Goal: Task Accomplishment & Management: Use online tool/utility

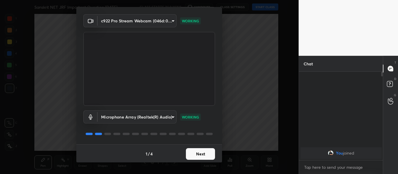
scroll to position [17, 0]
click at [192, 155] on button "Next" at bounding box center [200, 154] width 29 height 12
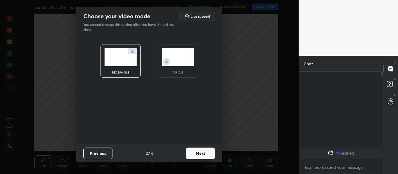
click at [182, 65] on img at bounding box center [178, 57] width 33 height 18
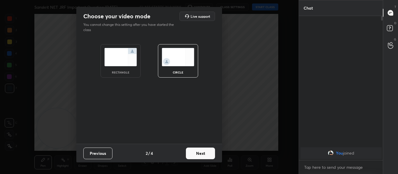
scroll to position [94, 82]
click at [194, 157] on button "Next" at bounding box center [200, 154] width 29 height 12
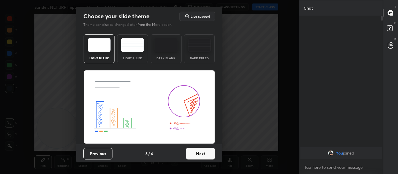
scroll to position [0, 0]
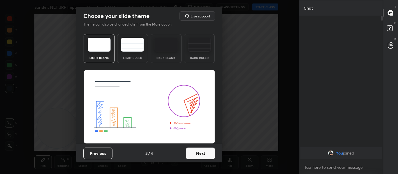
click at [194, 157] on button "Next" at bounding box center [200, 154] width 29 height 12
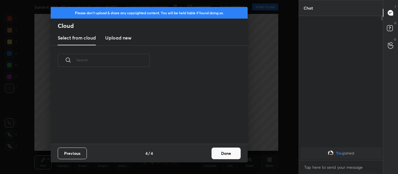
scroll to position [69, 187]
click at [128, 38] on h3 "Upload new" at bounding box center [118, 37] width 26 height 7
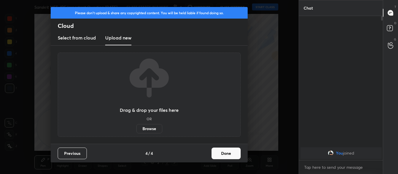
click at [150, 131] on label "Browse" at bounding box center [149, 128] width 26 height 9
click at [136, 131] on input "Browse" at bounding box center [136, 128] width 0 height 9
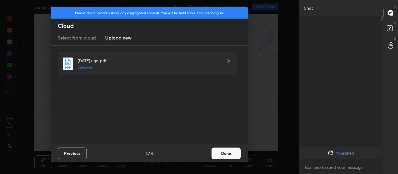
click at [222, 152] on button "Done" at bounding box center [225, 154] width 29 height 12
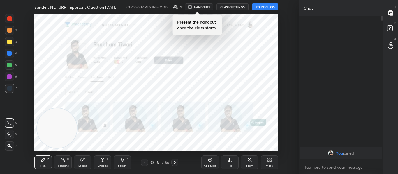
click at [175, 160] on div at bounding box center [174, 162] width 7 height 7
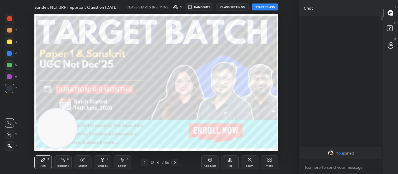
click at [175, 159] on div "Pen P Highlight H Eraser Shapes L Select S 4 / 86 Add Slide Poll Zoom More" at bounding box center [156, 162] width 244 height 23
click at [175, 164] on icon at bounding box center [174, 163] width 5 height 5
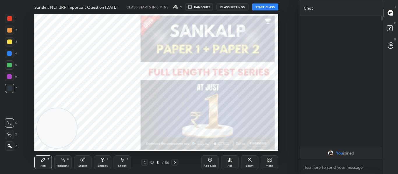
click at [175, 164] on icon at bounding box center [174, 163] width 5 height 5
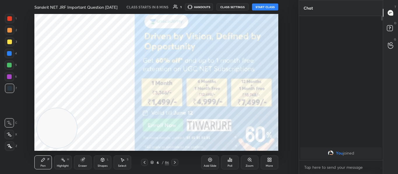
click at [175, 164] on icon at bounding box center [174, 163] width 5 height 5
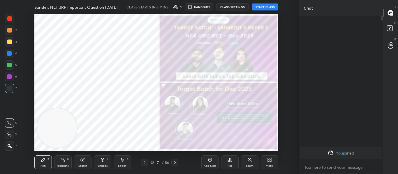
click at [175, 163] on icon at bounding box center [175, 162] width 2 height 3
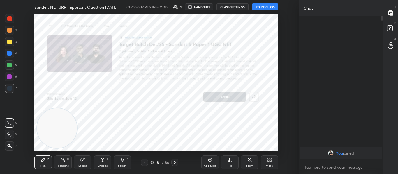
click at [175, 163] on icon at bounding box center [174, 163] width 5 height 5
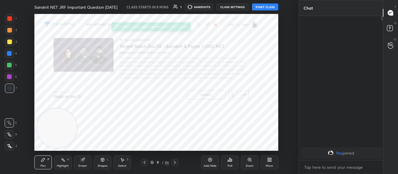
click at [175, 163] on icon at bounding box center [174, 163] width 5 height 5
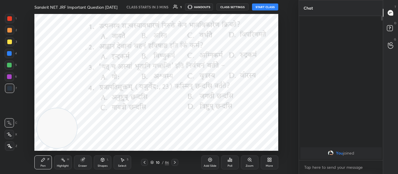
click at [144, 161] on icon at bounding box center [144, 163] width 5 height 5
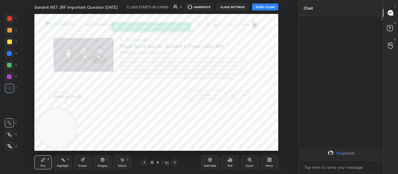
click at [144, 160] on div at bounding box center [144, 162] width 7 height 7
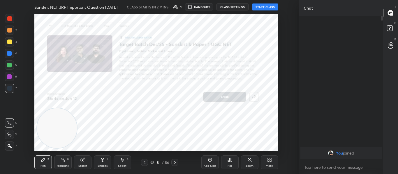
click at [144, 160] on div at bounding box center [144, 162] width 7 height 7
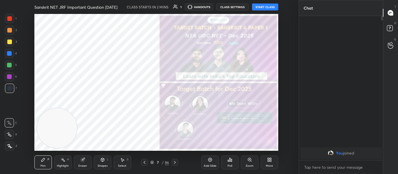
click at [255, 6] on button "START CLASS" at bounding box center [265, 6] width 26 height 7
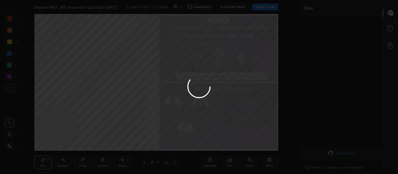
type textarea "x"
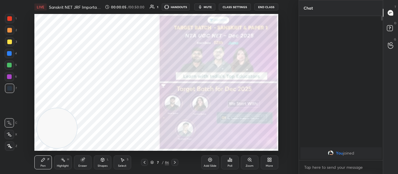
click at [205, 3] on div "LIVE Sanskrit NET JRF Important Question [DATE] 00:00:05 / 00:50:00 1 HANDOUTS …" at bounding box center [156, 7] width 244 height 14
click at [211, 6] on span "mute" at bounding box center [208, 7] width 8 height 4
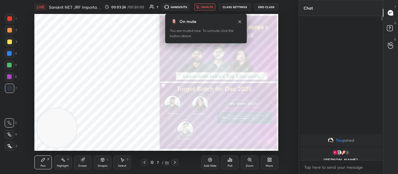
click at [204, 5] on button "unmute" at bounding box center [204, 6] width 21 height 7
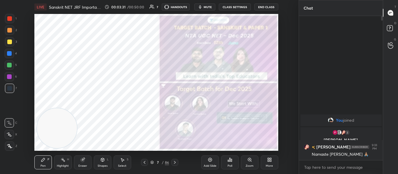
click at [200, 7] on icon "button" at bounding box center [200, 6] width 3 height 3
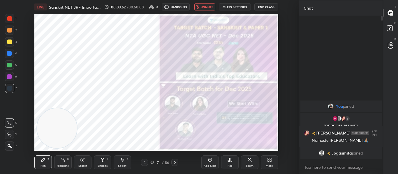
click at [337, 152] on span "Jogasmita" at bounding box center [341, 153] width 20 height 5
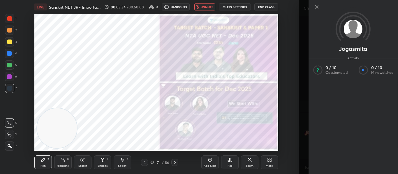
click at [292, 73] on div "Setting up your live class Poll for secs No correct answer Start poll" at bounding box center [156, 82] width 275 height 137
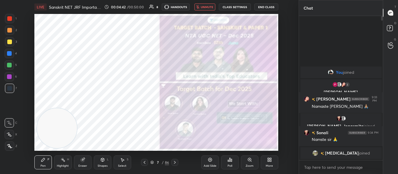
click at [339, 151] on span "[MEDICAL_DATA]" at bounding box center [341, 153] width 33 height 5
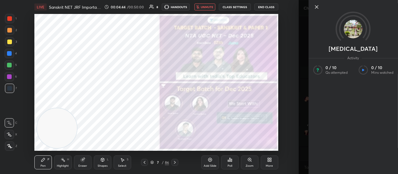
click at [288, 20] on div "Setting up your live class Poll for secs No correct answer Start poll" at bounding box center [156, 82] width 275 height 137
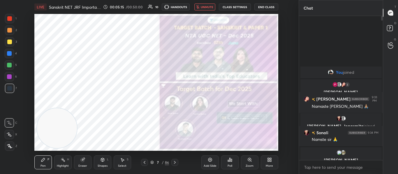
click at [201, 7] on button "unmute" at bounding box center [204, 6] width 21 height 7
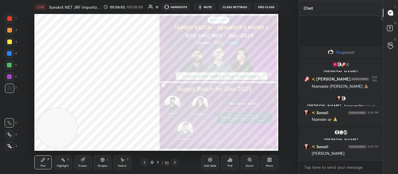
click at [153, 162] on icon at bounding box center [151, 162] width 3 height 3
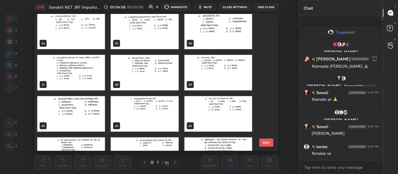
scroll to position [466, 0]
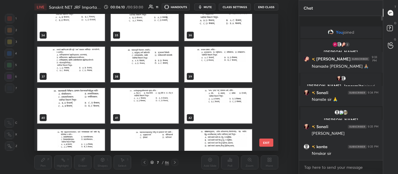
click at [82, 98] on img "grid" at bounding box center [71, 106] width 68 height 36
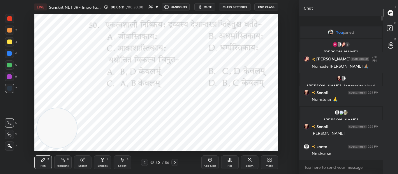
click at [82, 98] on img "grid" at bounding box center [71, 106] width 68 height 36
click at [8, 17] on div at bounding box center [9, 18] width 9 height 9
click at [9, 149] on div at bounding box center [9, 146] width 9 height 9
click at [110, 163] on div "Shapes L" at bounding box center [102, 163] width 17 height 14
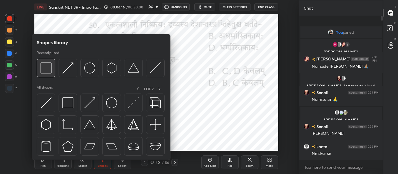
click at [48, 73] on img at bounding box center [45, 68] width 11 height 11
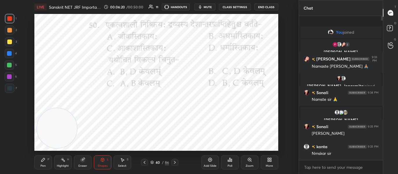
click at [229, 163] on div "Poll" at bounding box center [229, 163] width 17 height 14
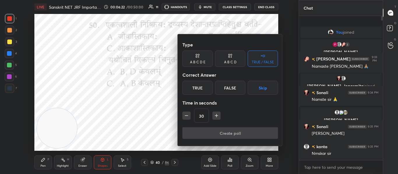
click at [228, 59] on div "A B C D" at bounding box center [230, 59] width 30 height 16
click at [211, 90] on div "B" at bounding box center [210, 88] width 17 height 14
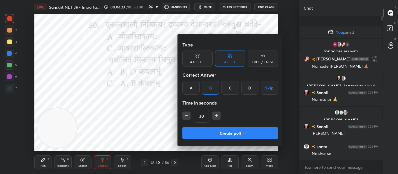
click at [213, 115] on button "button" at bounding box center [216, 116] width 8 height 8
type input "45"
click at [212, 130] on button "Create poll" at bounding box center [230, 134] width 96 height 12
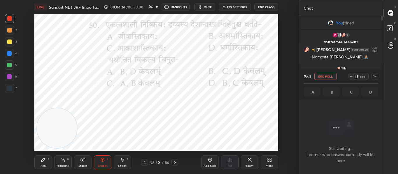
scroll to position [64, 82]
click at [204, 10] on button "mute" at bounding box center [204, 6] width 21 height 7
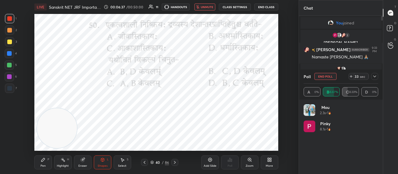
scroll to position [2, 2]
click at [374, 76] on icon at bounding box center [374, 76] width 5 height 5
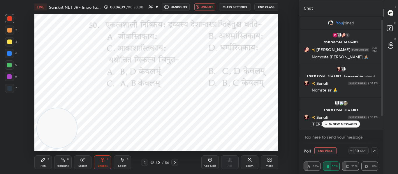
scroll to position [21, 0]
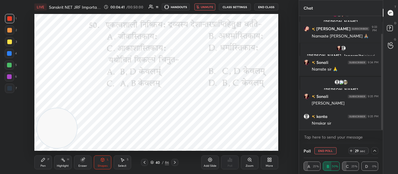
click at [373, 151] on icon at bounding box center [374, 151] width 5 height 5
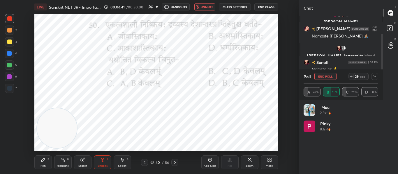
scroll to position [68, 73]
click at [375, 77] on icon at bounding box center [374, 76] width 5 height 5
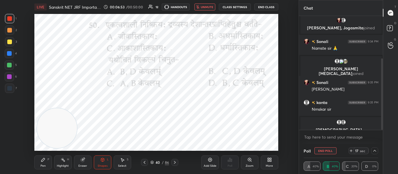
scroll to position [68, 0]
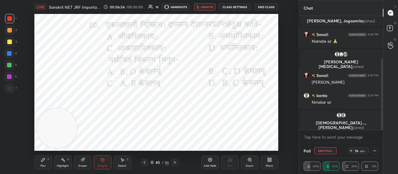
click at [374, 153] on icon at bounding box center [374, 151] width 5 height 5
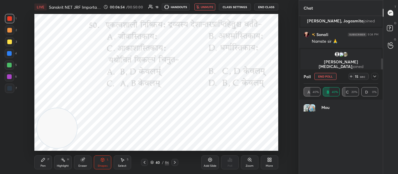
scroll to position [68, 73]
click at [374, 77] on icon at bounding box center [374, 76] width 5 height 5
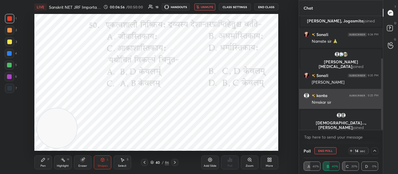
scroll to position [0, 2]
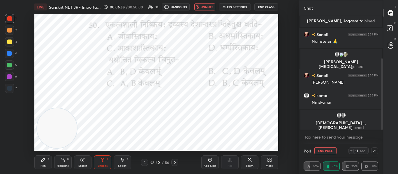
click at [6, 54] on div at bounding box center [9, 53] width 9 height 9
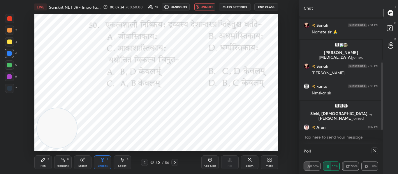
scroll to position [78, 0]
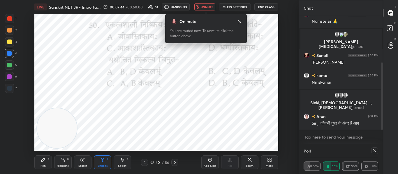
click at [173, 165] on icon at bounding box center [174, 163] width 5 height 5
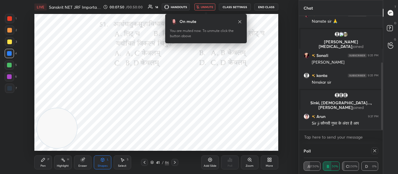
click at [375, 151] on icon at bounding box center [374, 151] width 3 height 3
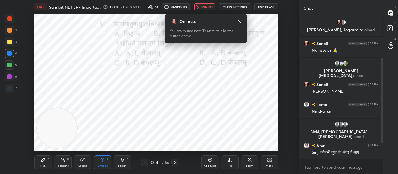
scroll to position [57, 0]
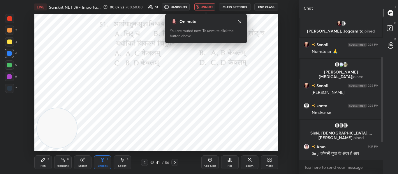
click at [233, 161] on div "Poll" at bounding box center [229, 163] width 17 height 14
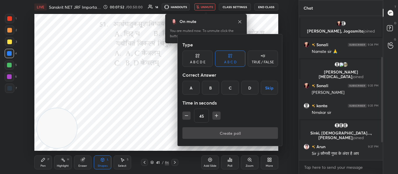
scroll to position [77, 0]
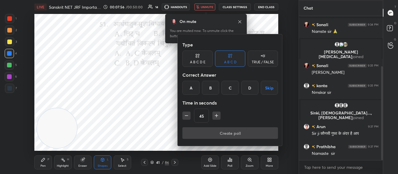
click at [212, 84] on div "B" at bounding box center [210, 88] width 17 height 14
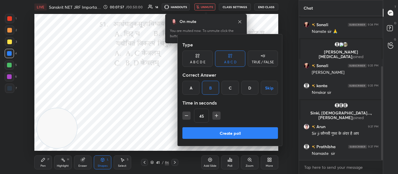
click at [213, 130] on button "Create poll" at bounding box center [230, 134] width 96 height 12
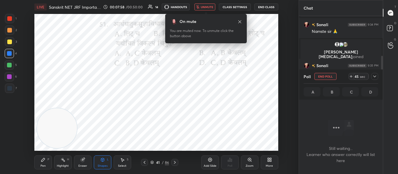
scroll to position [64, 82]
click at [324, 77] on button "End Poll" at bounding box center [325, 76] width 22 height 7
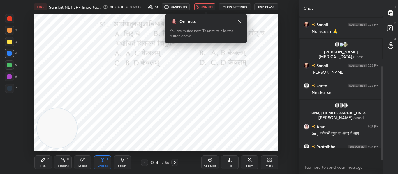
scroll to position [2, 2]
click at [209, 7] on span "unmute" at bounding box center [207, 7] width 13 height 4
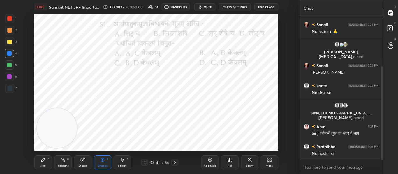
click at [209, 7] on span "mute" at bounding box center [208, 7] width 8 height 4
click at [229, 167] on div "Poll" at bounding box center [229, 166] width 5 height 3
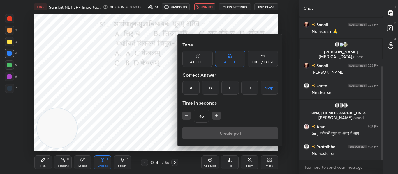
click at [210, 83] on div "B" at bounding box center [210, 88] width 17 height 14
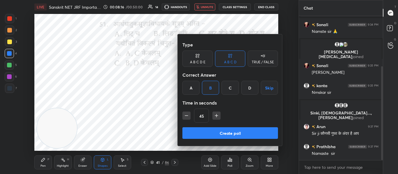
click at [208, 130] on button "Create poll" at bounding box center [230, 134] width 96 height 12
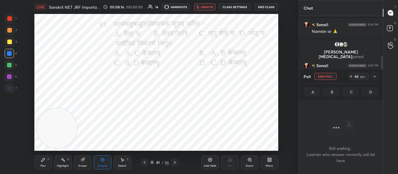
scroll to position [64, 82]
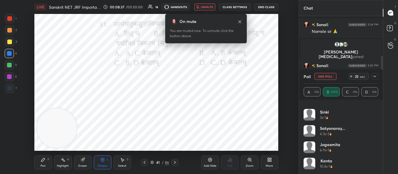
click at [206, 4] on button "unmute" at bounding box center [204, 6] width 21 height 7
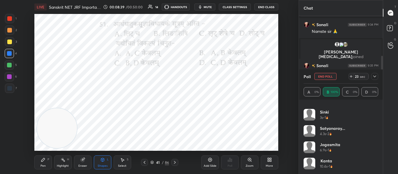
click at [378, 78] on div at bounding box center [374, 76] width 7 height 7
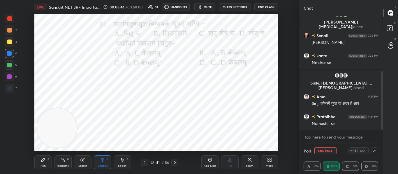
click at [6, 18] on div at bounding box center [9, 18] width 9 height 9
click at [332, 151] on button "End Poll" at bounding box center [325, 151] width 22 height 7
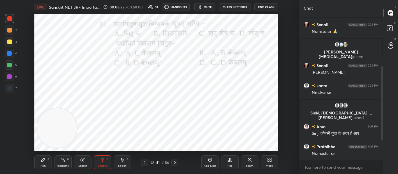
click at [176, 162] on icon at bounding box center [174, 163] width 5 height 5
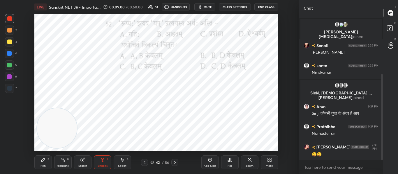
click at [230, 162] on icon at bounding box center [229, 160] width 5 height 5
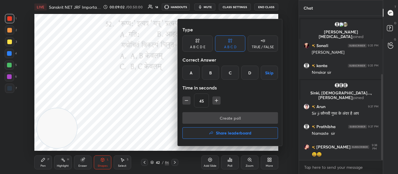
click at [229, 75] on div "C" at bounding box center [229, 73] width 17 height 14
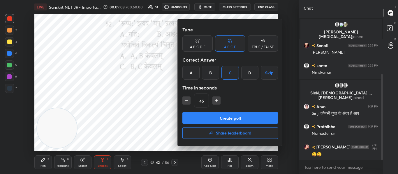
click at [221, 122] on button "Create poll" at bounding box center [230, 118] width 96 height 12
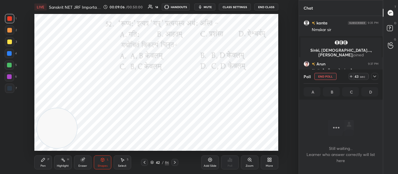
click at [206, 9] on button "mute" at bounding box center [204, 6] width 21 height 7
click at [373, 76] on icon at bounding box center [374, 77] width 3 height 2
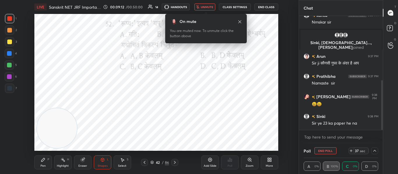
click at [375, 152] on icon at bounding box center [374, 151] width 5 height 5
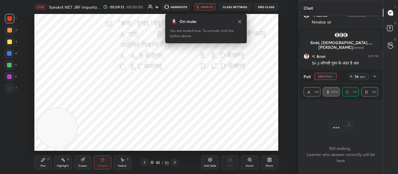
click at [205, 5] on span "unmute" at bounding box center [207, 7] width 13 height 4
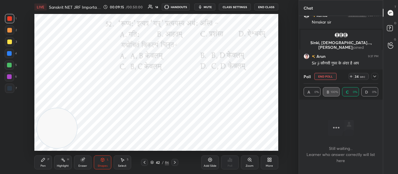
click at [376, 78] on icon at bounding box center [374, 76] width 5 height 5
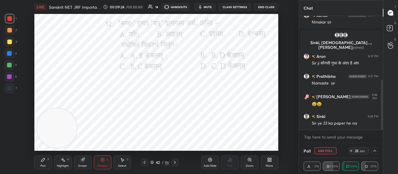
scroll to position [0, 2]
click at [376, 150] on icon at bounding box center [374, 151] width 5 height 5
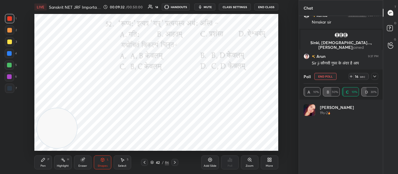
scroll to position [68, 73]
click at [9, 91] on div at bounding box center [9, 88] width 9 height 9
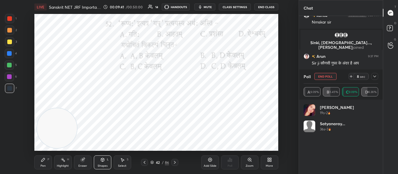
click at [10, 20] on div at bounding box center [9, 18] width 5 height 5
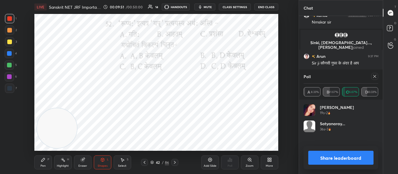
click at [377, 80] on div at bounding box center [374, 76] width 7 height 7
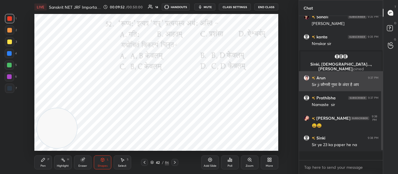
scroll to position [118, 0]
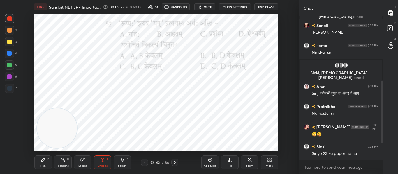
drag, startPoint x: 177, startPoint y: 162, endPoint x: 177, endPoint y: 158, distance: 4.7
click at [177, 162] on icon at bounding box center [174, 163] width 5 height 5
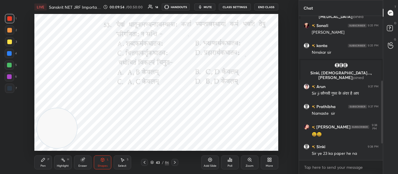
click at [206, 7] on span "mute" at bounding box center [208, 7] width 8 height 4
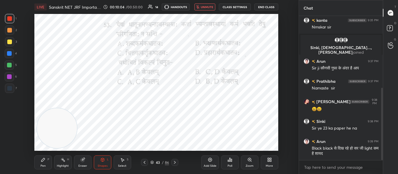
click at [229, 163] on div "Poll" at bounding box center [229, 163] width 17 height 14
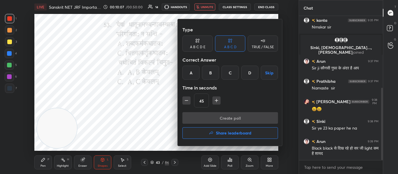
click at [194, 73] on div "A" at bounding box center [190, 73] width 17 height 14
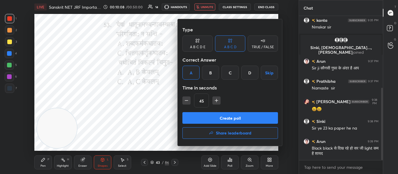
click at [212, 115] on button "Create poll" at bounding box center [230, 118] width 96 height 12
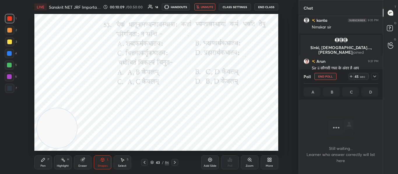
scroll to position [112, 82]
click at [210, 6] on span "unmute" at bounding box center [207, 7] width 13 height 4
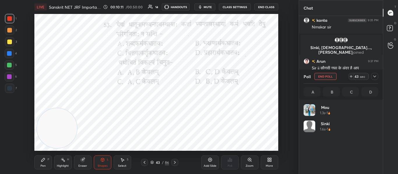
scroll to position [68, 73]
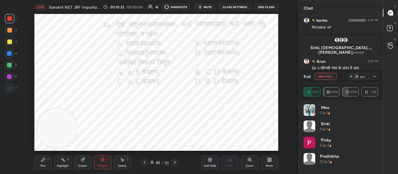
click at [375, 77] on icon at bounding box center [374, 76] width 5 height 5
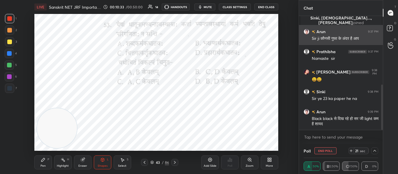
scroll to position [173, 0]
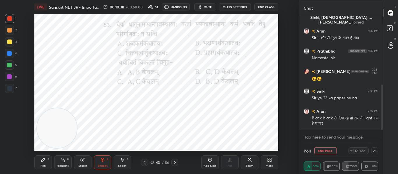
click at [374, 153] on icon at bounding box center [374, 151] width 5 height 5
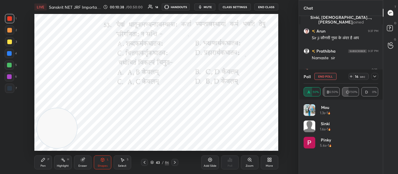
scroll to position [68, 73]
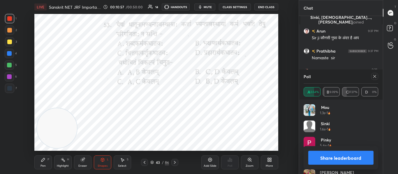
click at [375, 79] on icon at bounding box center [374, 76] width 5 height 5
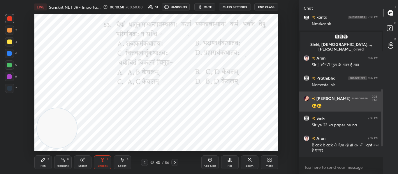
scroll to position [145, 0]
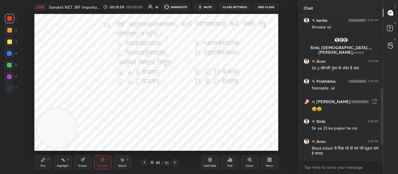
click at [175, 163] on icon at bounding box center [175, 162] width 2 height 3
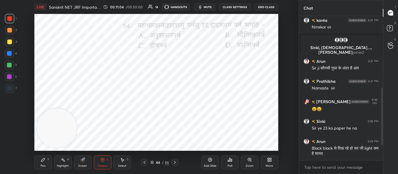
click at [230, 156] on div "Poll" at bounding box center [229, 163] width 17 height 14
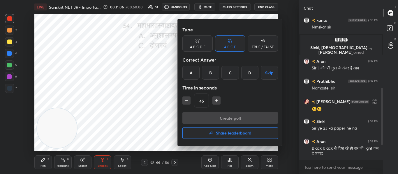
click at [249, 74] on div "D" at bounding box center [249, 73] width 17 height 14
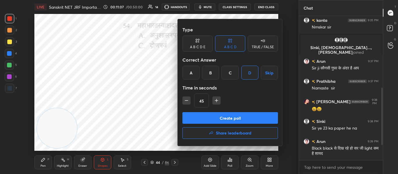
click at [244, 115] on button "Create poll" at bounding box center [230, 118] width 96 height 12
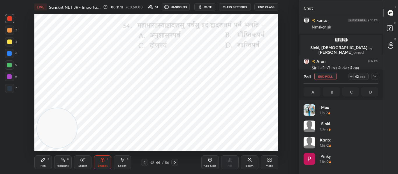
drag, startPoint x: 8, startPoint y: 88, endPoint x: 21, endPoint y: 80, distance: 15.8
click at [8, 88] on div at bounding box center [9, 88] width 5 height 5
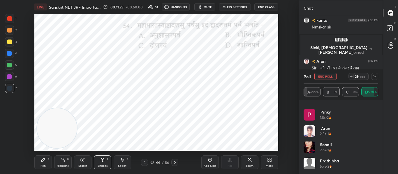
click at [10, 16] on div at bounding box center [9, 18] width 5 height 5
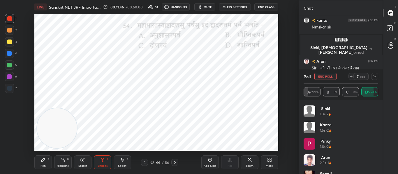
click at [328, 77] on button "End Poll" at bounding box center [325, 76] width 22 height 7
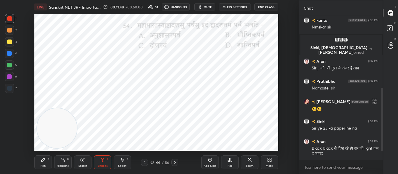
click at [176, 165] on icon at bounding box center [174, 163] width 5 height 5
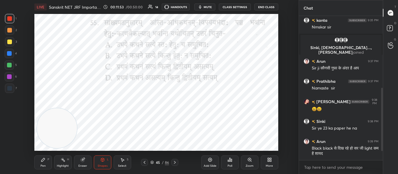
click at [233, 157] on div "Poll" at bounding box center [229, 163] width 17 height 14
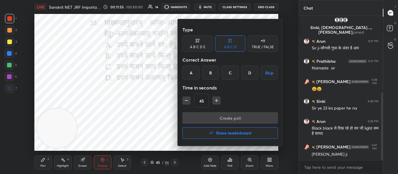
click at [193, 76] on div "A" at bounding box center [190, 73] width 17 height 14
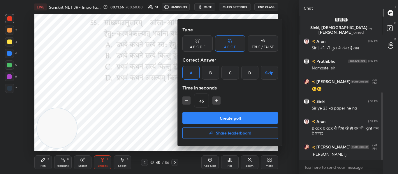
click at [208, 121] on button "Create poll" at bounding box center [230, 118] width 96 height 12
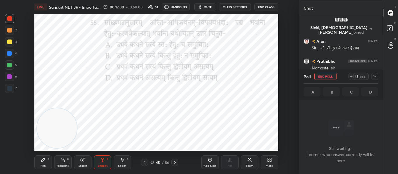
click at [9, 91] on div at bounding box center [9, 88] width 5 height 5
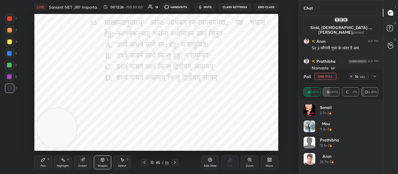
click at [375, 77] on icon at bounding box center [374, 76] width 5 height 5
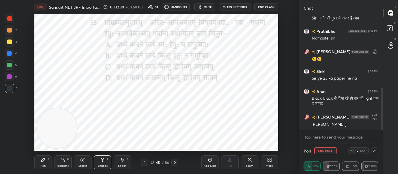
click at [374, 152] on icon at bounding box center [374, 151] width 5 height 5
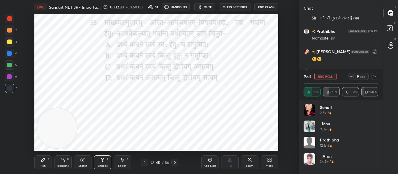
click at [11, 20] on div at bounding box center [9, 18] width 5 height 5
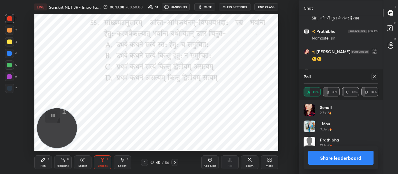
scroll to position [213, 0]
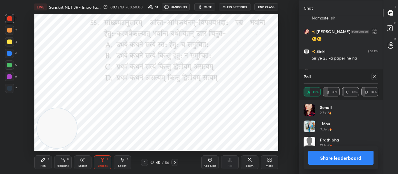
click at [372, 79] on icon at bounding box center [374, 76] width 5 height 5
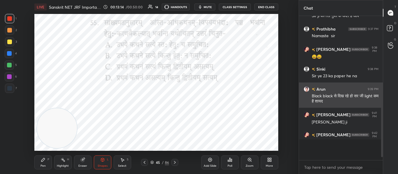
scroll to position [2, 2]
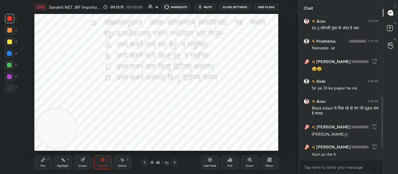
click at [174, 164] on icon at bounding box center [174, 163] width 5 height 5
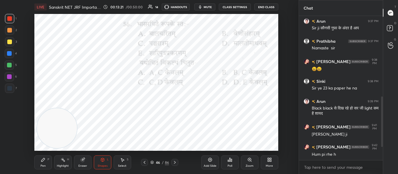
click at [232, 161] on div "Poll" at bounding box center [229, 163] width 17 height 14
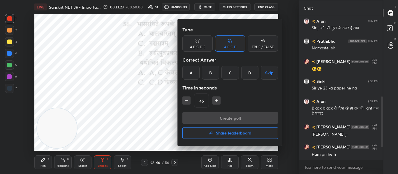
click at [194, 71] on div "A" at bounding box center [190, 73] width 17 height 14
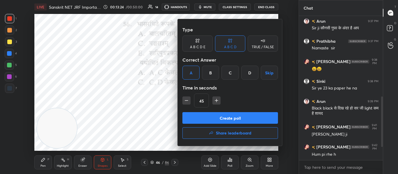
click at [226, 121] on button "Create poll" at bounding box center [230, 118] width 96 height 12
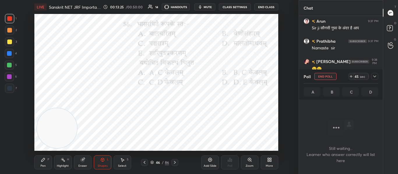
scroll to position [64, 82]
click at [8, 89] on div at bounding box center [9, 88] width 5 height 5
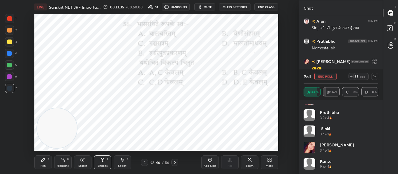
scroll to position [28, 0]
click at [13, 16] on div at bounding box center [9, 18] width 9 height 9
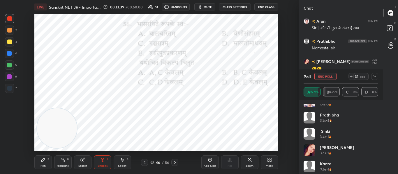
scroll to position [0, 0]
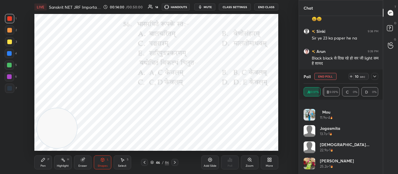
drag, startPoint x: 375, startPoint y: 80, endPoint x: 368, endPoint y: 63, distance: 18.2
click at [376, 79] on div at bounding box center [374, 76] width 7 height 7
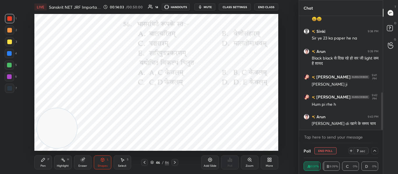
click at [375, 149] on div at bounding box center [374, 151] width 7 height 7
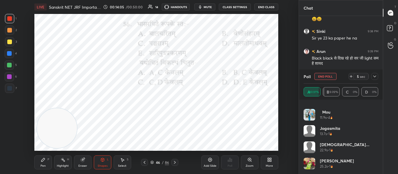
click at [318, 73] on div "Poll End Poll 5 sec" at bounding box center [341, 77] width 75 height 14
click at [320, 75] on button "End Poll" at bounding box center [325, 76] width 22 height 7
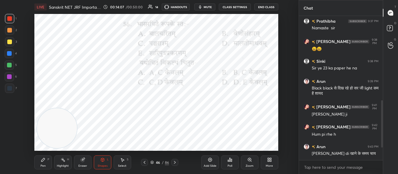
click at [176, 164] on icon at bounding box center [174, 163] width 5 height 5
click at [228, 158] on div "Poll" at bounding box center [229, 163] width 17 height 14
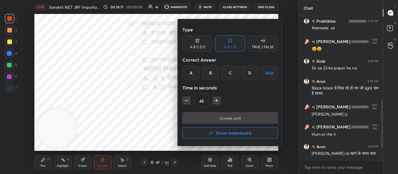
click at [195, 74] on div "A" at bounding box center [190, 73] width 17 height 14
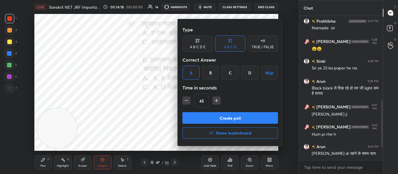
click at [214, 112] on div "Type A B C D E A B C D TRUE / FALSE Correct Answer A B C D Skip Time in seconds…" at bounding box center [230, 68] width 96 height 89
click at [217, 116] on button "Create poll" at bounding box center [230, 118] width 96 height 12
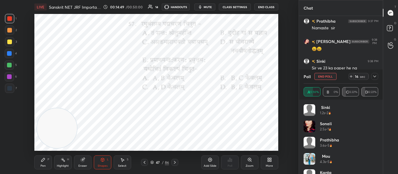
click at [377, 78] on div at bounding box center [374, 76] width 7 height 7
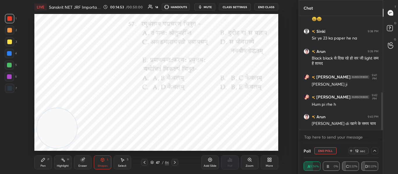
click at [6, 88] on div at bounding box center [9, 88] width 9 height 9
click at [372, 153] on div at bounding box center [374, 151] width 7 height 7
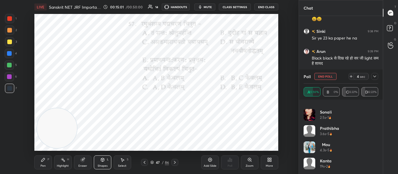
click at [9, 18] on div at bounding box center [9, 18] width 5 height 5
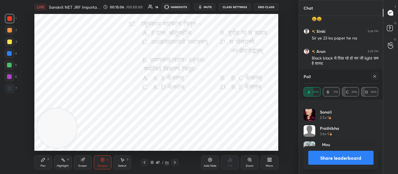
click at [373, 79] on div at bounding box center [374, 76] width 7 height 7
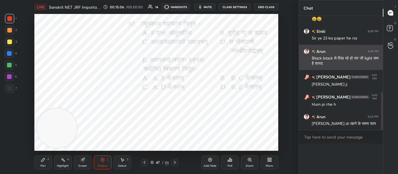
scroll to position [140, 82]
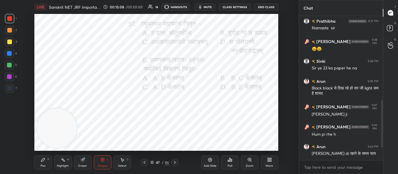
click at [175, 163] on icon at bounding box center [174, 163] width 5 height 5
click at [234, 162] on div "Poll" at bounding box center [229, 163] width 17 height 14
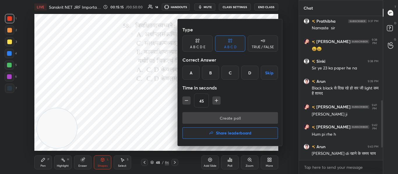
click at [230, 76] on div "C" at bounding box center [229, 73] width 17 height 14
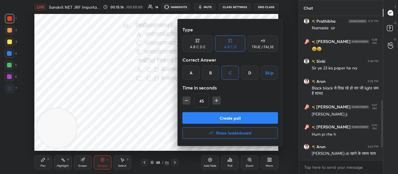
click at [230, 121] on button "Create poll" at bounding box center [230, 118] width 96 height 12
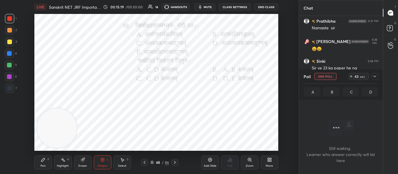
click at [9, 54] on div at bounding box center [9, 53] width 5 height 5
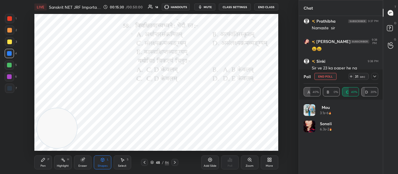
click at [373, 78] on icon at bounding box center [374, 76] width 5 height 5
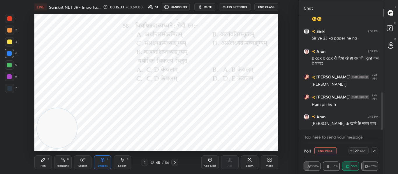
click at [374, 153] on icon at bounding box center [374, 151] width 5 height 5
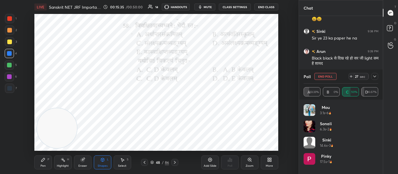
click at [9, 17] on div at bounding box center [9, 18] width 5 height 5
click at [374, 75] on icon at bounding box center [374, 76] width 5 height 5
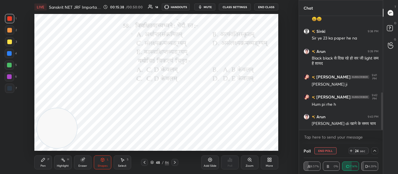
click at [376, 152] on icon at bounding box center [374, 151] width 5 height 5
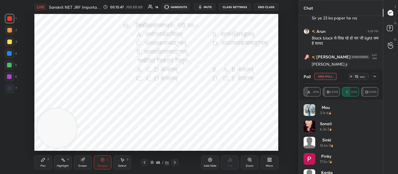
click at [376, 75] on icon at bounding box center [374, 76] width 5 height 5
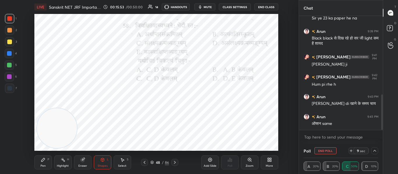
click at [375, 148] on div at bounding box center [374, 151] width 7 height 7
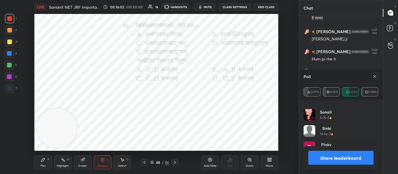
click at [375, 76] on icon at bounding box center [374, 76] width 5 height 5
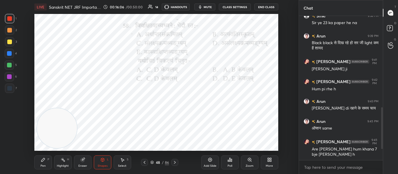
click at [176, 164] on icon at bounding box center [174, 163] width 5 height 5
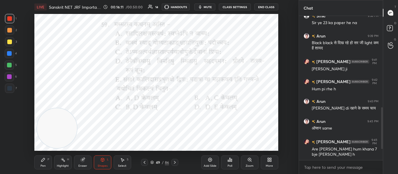
click at [235, 162] on div "Poll" at bounding box center [229, 163] width 17 height 14
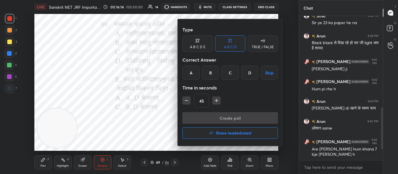
click at [196, 75] on div "A" at bounding box center [190, 73] width 17 height 14
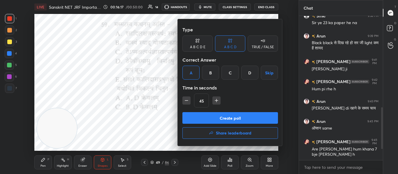
click at [212, 73] on div "B" at bounding box center [210, 73] width 17 height 14
click at [218, 119] on button "Create poll" at bounding box center [230, 118] width 96 height 12
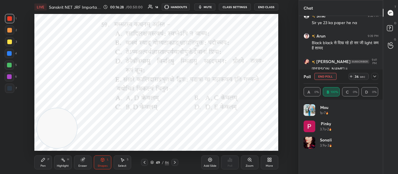
click at [9, 55] on div at bounding box center [9, 53] width 5 height 5
click at [375, 76] on icon at bounding box center [374, 77] width 3 height 2
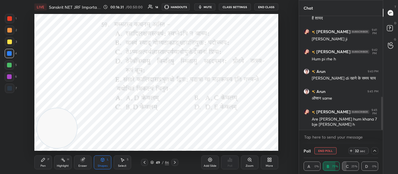
click at [376, 150] on icon at bounding box center [374, 151] width 5 height 5
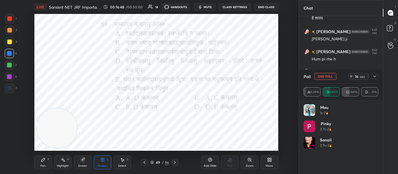
click at [376, 78] on icon at bounding box center [374, 76] width 5 height 5
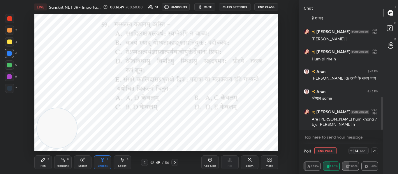
click at [374, 152] on icon at bounding box center [374, 151] width 5 height 5
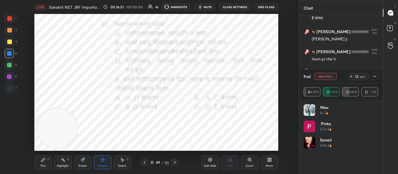
click at [373, 77] on icon at bounding box center [374, 76] width 5 height 5
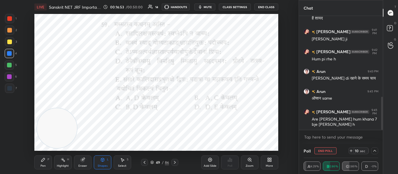
click at [375, 154] on div at bounding box center [374, 151] width 7 height 7
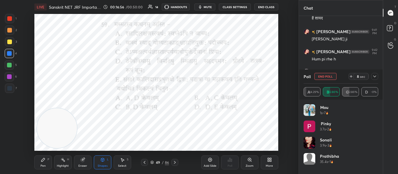
click at [11, 21] on div at bounding box center [9, 18] width 9 height 9
click at [207, 8] on span "mute" at bounding box center [208, 7] width 8 height 4
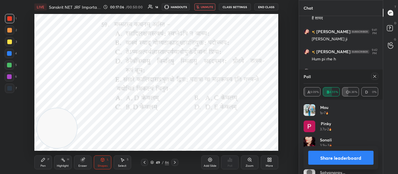
scroll to position [299, 0]
click at [372, 77] on div at bounding box center [374, 76] width 7 height 7
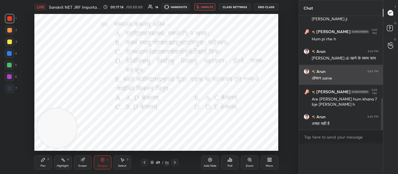
scroll to position [0, 0]
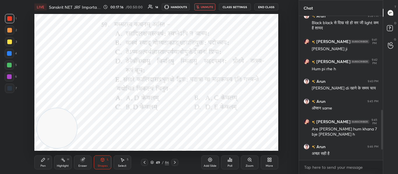
click at [175, 161] on icon at bounding box center [174, 163] width 5 height 5
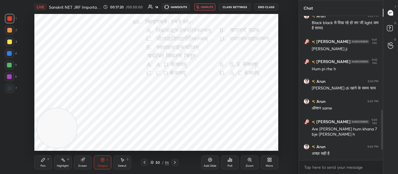
click at [204, 5] on span "unmute" at bounding box center [207, 7] width 13 height 4
click at [228, 160] on div "Poll" at bounding box center [229, 163] width 17 height 14
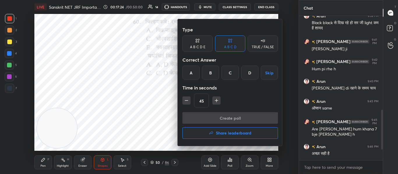
click at [250, 74] on div "D" at bounding box center [249, 73] width 17 height 14
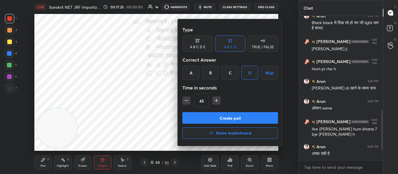
click at [241, 117] on button "Create poll" at bounding box center [230, 118] width 96 height 12
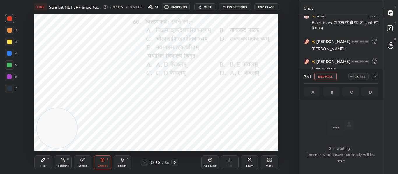
click at [11, 54] on div at bounding box center [9, 53] width 5 height 5
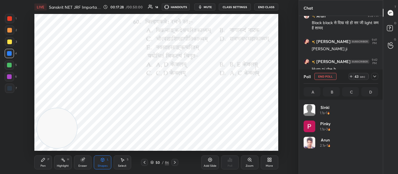
click at [7, 87] on div at bounding box center [9, 88] width 9 height 9
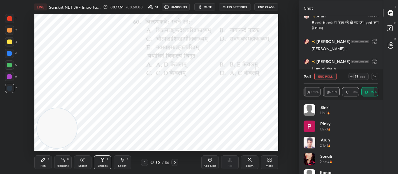
click at [373, 76] on icon at bounding box center [374, 76] width 5 height 5
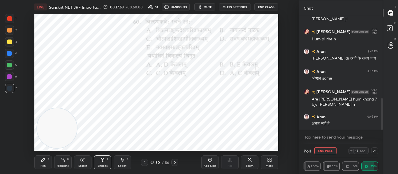
click at [377, 154] on div at bounding box center [374, 151] width 7 height 7
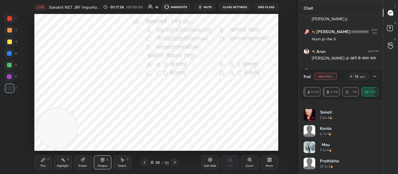
click at [9, 16] on div at bounding box center [9, 18] width 9 height 9
click at [374, 77] on icon at bounding box center [374, 76] width 5 height 5
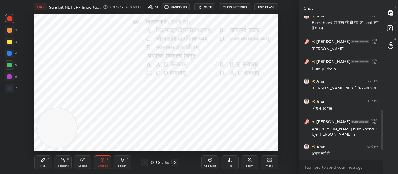
click at [173, 161] on icon at bounding box center [174, 163] width 5 height 5
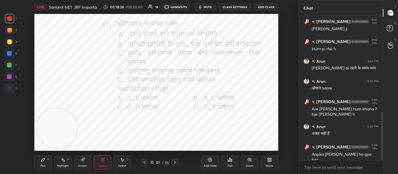
click at [230, 161] on icon at bounding box center [230, 159] width 1 height 3
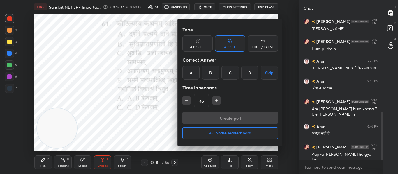
click at [216, 69] on div "B" at bounding box center [210, 73] width 17 height 14
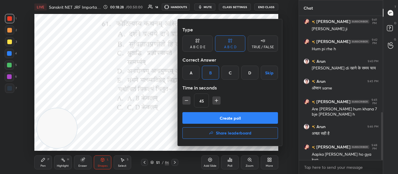
click at [213, 124] on button "Create poll" at bounding box center [230, 118] width 96 height 12
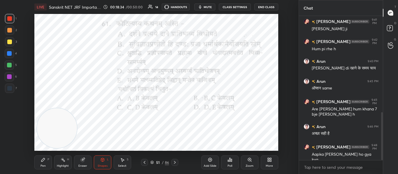
click at [232, 160] on div "Poll" at bounding box center [229, 163] width 17 height 14
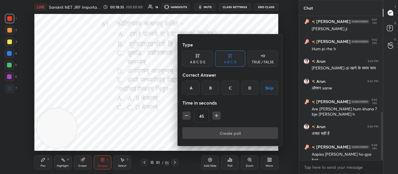
click at [213, 90] on div "B" at bounding box center [210, 88] width 17 height 14
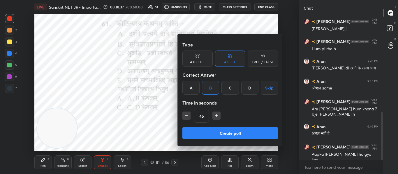
click at [217, 137] on button "Create poll" at bounding box center [230, 134] width 96 height 12
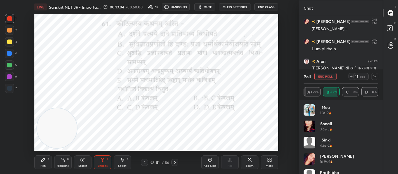
scroll to position [2, 2]
click at [374, 75] on icon at bounding box center [374, 76] width 5 height 5
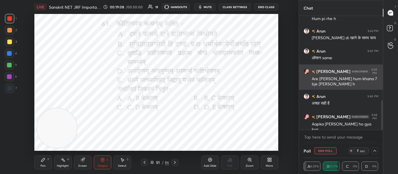
scroll to position [325, 0]
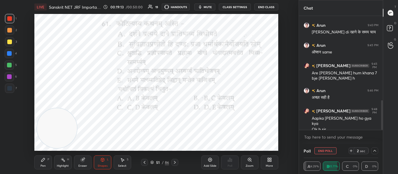
click at [377, 149] on div at bounding box center [374, 151] width 7 height 7
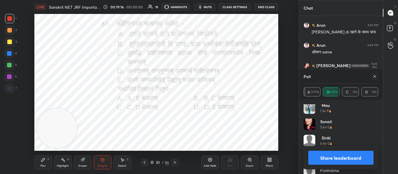
scroll to position [77, 0]
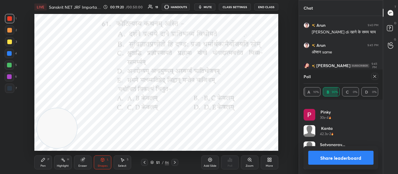
click at [375, 77] on icon at bounding box center [374, 76] width 5 height 5
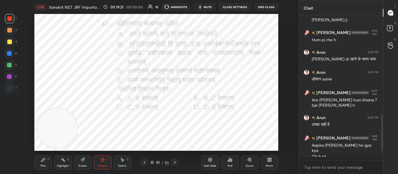
scroll to position [295, 0]
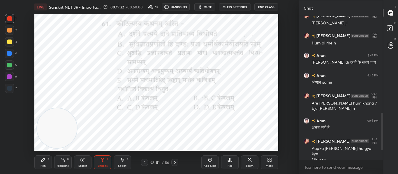
click at [174, 160] on div at bounding box center [174, 162] width 7 height 7
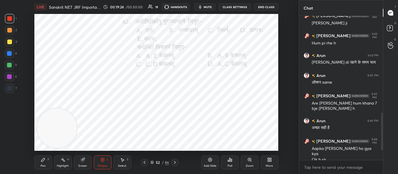
scroll to position [320, 0]
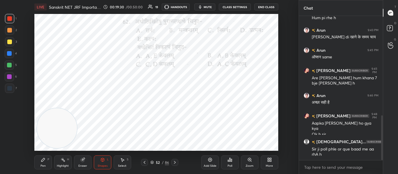
click at [232, 161] on icon at bounding box center [231, 160] width 1 height 3
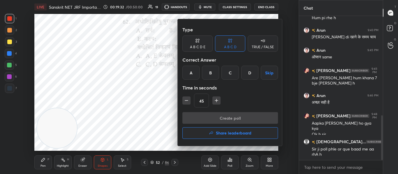
click at [207, 76] on div "B" at bounding box center [210, 73] width 17 height 14
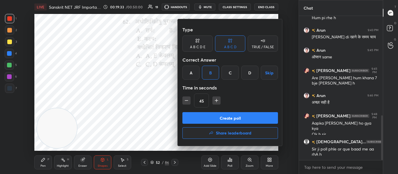
click at [211, 113] on button "Create poll" at bounding box center [230, 118] width 96 height 12
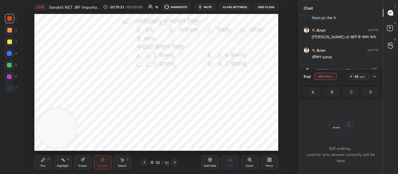
scroll to position [82, 82]
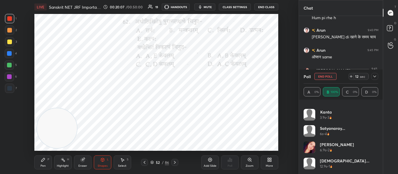
click at [12, 86] on div at bounding box center [9, 88] width 9 height 9
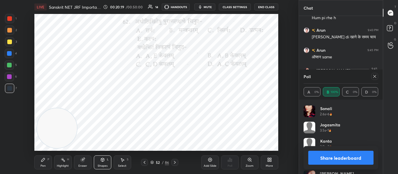
click at [373, 75] on icon at bounding box center [374, 76] width 3 height 3
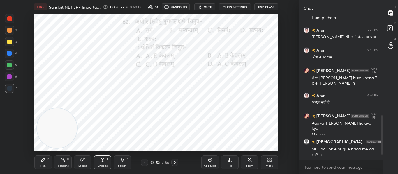
drag, startPoint x: 173, startPoint y: 163, endPoint x: 178, endPoint y: 153, distance: 11.9
click at [174, 163] on icon at bounding box center [174, 163] width 5 height 5
click at [225, 157] on div "Poll" at bounding box center [229, 163] width 17 height 14
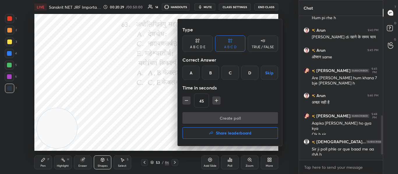
click at [247, 70] on div "D" at bounding box center [249, 73] width 17 height 14
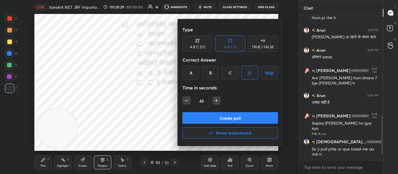
click at [228, 113] on button "Create poll" at bounding box center [230, 118] width 96 height 12
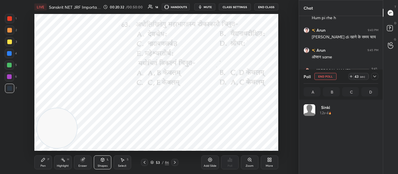
click at [13, 18] on div at bounding box center [9, 18] width 9 height 9
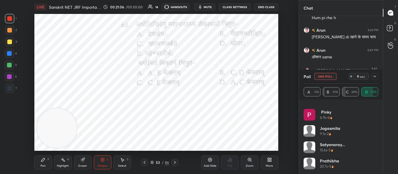
click at [11, 87] on div at bounding box center [9, 88] width 5 height 5
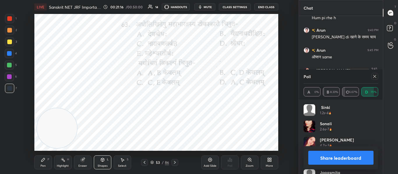
click at [375, 77] on icon at bounding box center [374, 76] width 3 height 3
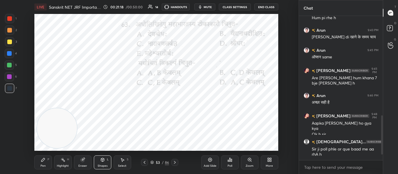
click at [175, 162] on icon at bounding box center [174, 163] width 5 height 5
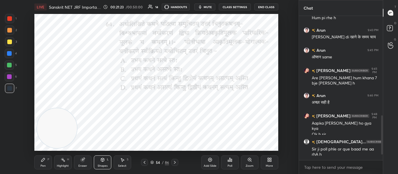
click at [233, 160] on div "Poll" at bounding box center [229, 163] width 17 height 14
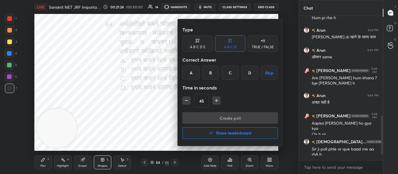
click at [237, 73] on div "C" at bounding box center [229, 73] width 17 height 14
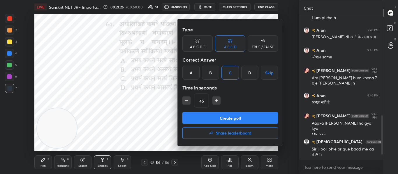
click at [231, 120] on button "Create poll" at bounding box center [230, 118] width 96 height 12
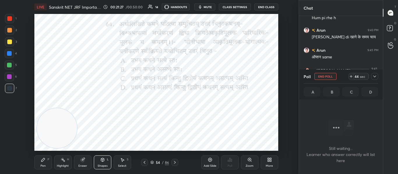
click at [9, 20] on div at bounding box center [9, 18] width 5 height 5
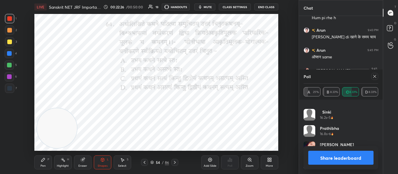
drag, startPoint x: 174, startPoint y: 164, endPoint x: 181, endPoint y: 156, distance: 10.9
click at [175, 163] on icon at bounding box center [175, 162] width 2 height 3
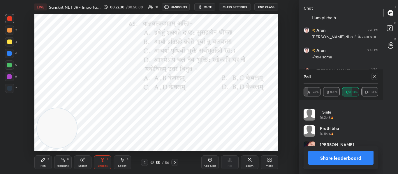
click at [373, 74] on icon at bounding box center [374, 76] width 5 height 5
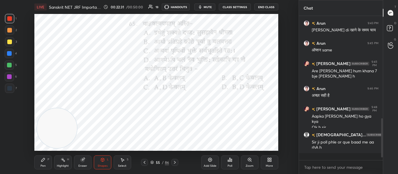
scroll to position [320, 0]
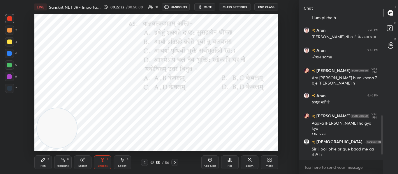
click at [232, 160] on icon at bounding box center [231, 160] width 1 height 3
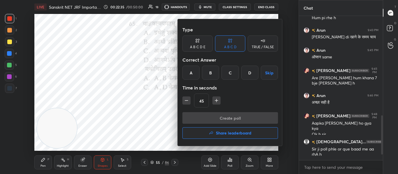
click at [249, 76] on div "D" at bounding box center [249, 73] width 17 height 14
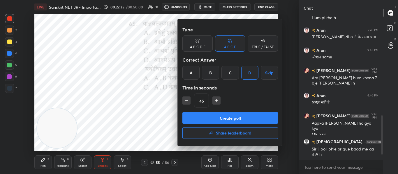
click at [241, 120] on button "Create poll" at bounding box center [230, 118] width 96 height 12
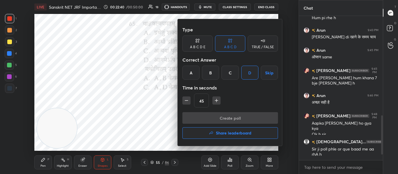
click at [167, 111] on div at bounding box center [199, 87] width 398 height 174
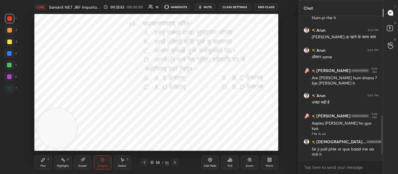
click at [174, 162] on icon at bounding box center [175, 162] width 2 height 3
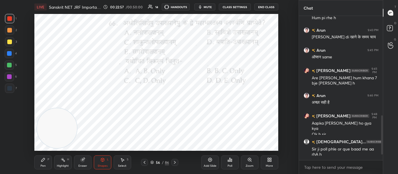
click at [230, 161] on icon at bounding box center [230, 159] width 1 height 3
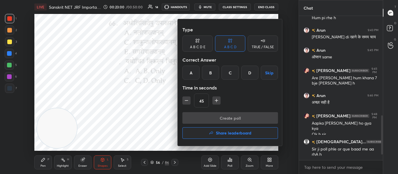
click at [192, 71] on div "A" at bounding box center [190, 73] width 17 height 14
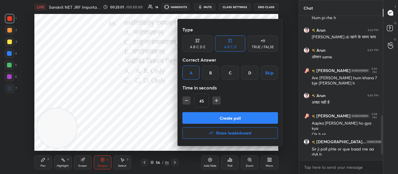
click at [214, 119] on button "Create poll" at bounding box center [230, 118] width 96 height 12
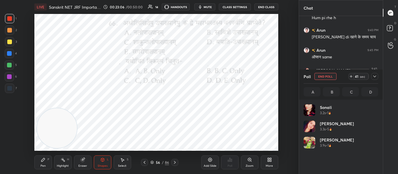
scroll to position [2, 2]
click at [376, 78] on icon at bounding box center [374, 76] width 5 height 5
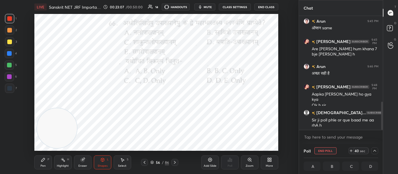
scroll to position [350, 0]
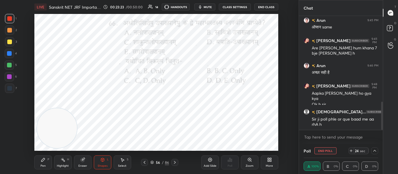
click at [375, 151] on icon at bounding box center [374, 151] width 5 height 5
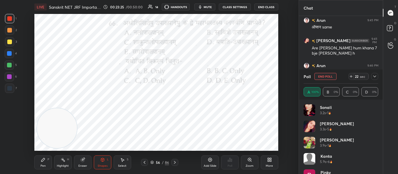
scroll to position [77, 0]
click at [209, 7] on span "mute" at bounding box center [208, 7] width 8 height 4
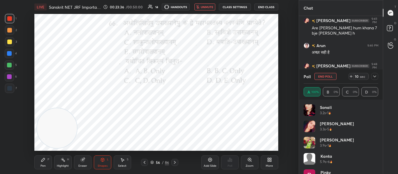
click at [204, 5] on button "unmute" at bounding box center [204, 6] width 21 height 7
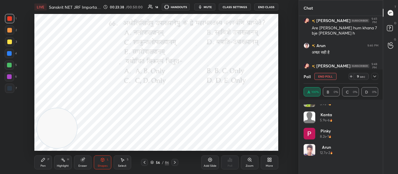
scroll to position [0, 0]
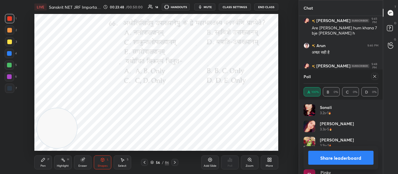
click at [373, 79] on div at bounding box center [374, 76] width 7 height 7
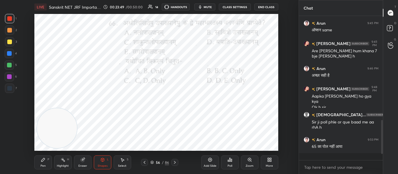
scroll to position [342, 0]
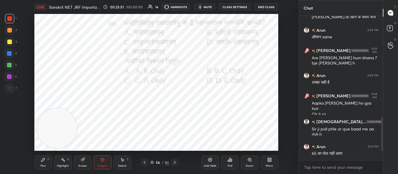
click at [174, 162] on icon at bounding box center [174, 163] width 5 height 5
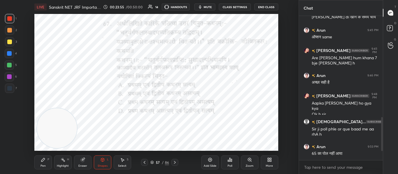
click at [233, 160] on div "Poll" at bounding box center [229, 163] width 17 height 14
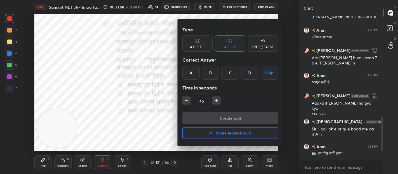
click at [219, 71] on div "B" at bounding box center [210, 73] width 17 height 14
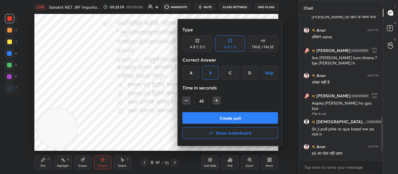
click at [225, 121] on button "Create poll" at bounding box center [230, 118] width 96 height 12
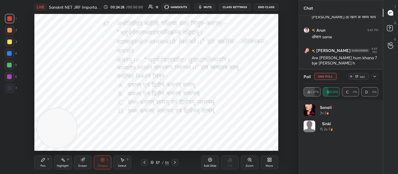
drag, startPoint x: 373, startPoint y: 74, endPoint x: 363, endPoint y: 73, distance: 10.5
click at [373, 74] on icon at bounding box center [374, 76] width 5 height 5
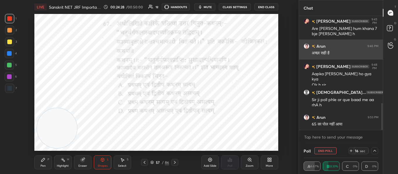
scroll to position [371, 0]
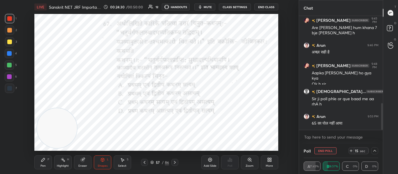
click at [375, 150] on icon at bounding box center [374, 151] width 5 height 5
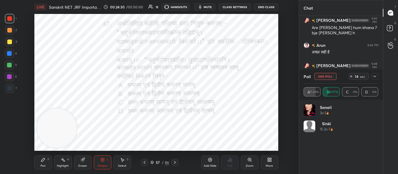
scroll to position [2, 2]
click at [330, 77] on button "End Poll" at bounding box center [325, 76] width 22 height 7
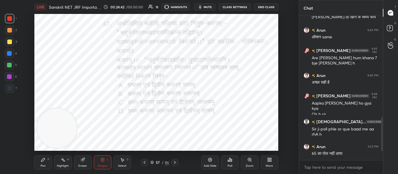
click at [173, 163] on icon at bounding box center [174, 163] width 5 height 5
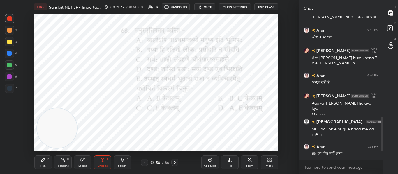
click at [231, 167] on div "Poll" at bounding box center [229, 166] width 5 height 3
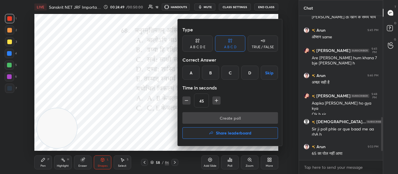
click at [248, 73] on div "D" at bounding box center [249, 73] width 17 height 14
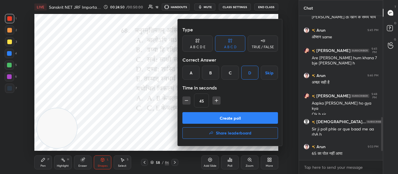
click at [227, 121] on button "Create poll" at bounding box center [230, 118] width 96 height 12
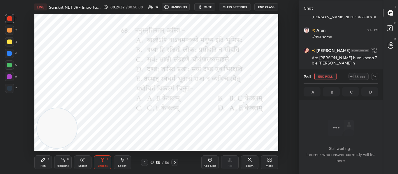
drag, startPoint x: 10, startPoint y: 86, endPoint x: 16, endPoint y: 84, distance: 6.8
click at [10, 86] on div at bounding box center [9, 88] width 9 height 9
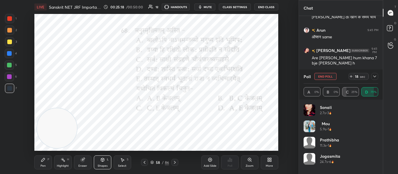
click at [376, 74] on icon at bounding box center [374, 76] width 5 height 5
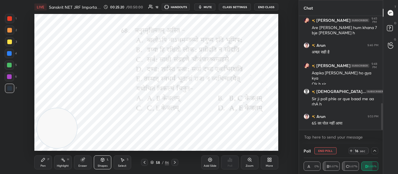
click at [375, 153] on icon at bounding box center [374, 151] width 5 height 5
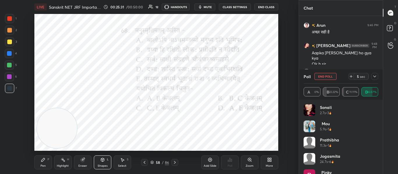
click at [11, 17] on div at bounding box center [9, 18] width 5 height 5
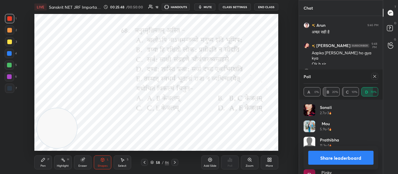
click at [372, 78] on icon at bounding box center [374, 76] width 5 height 5
type textarea "x"
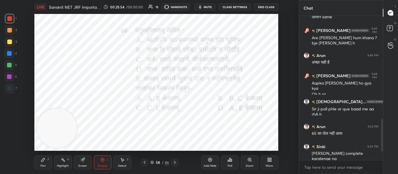
drag, startPoint x: 175, startPoint y: 163, endPoint x: 180, endPoint y: 155, distance: 9.7
click at [175, 163] on icon at bounding box center [174, 163] width 5 height 5
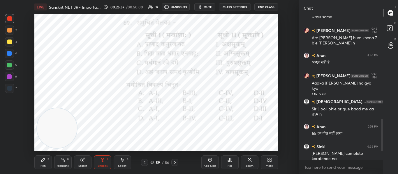
click at [232, 166] on div "Poll" at bounding box center [229, 166] width 5 height 3
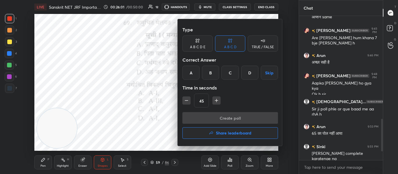
click at [214, 74] on div "B" at bounding box center [210, 73] width 17 height 14
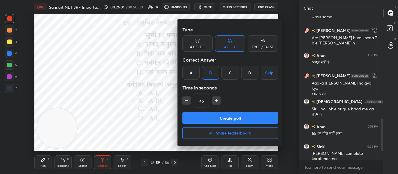
click at [186, 102] on icon "button" at bounding box center [187, 101] width 6 height 6
type input "30"
click at [196, 116] on button "Create poll" at bounding box center [230, 118] width 96 height 12
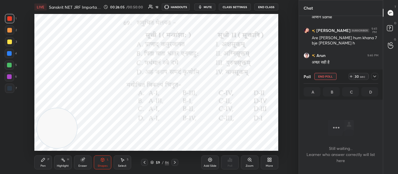
scroll to position [64, 82]
click at [373, 77] on icon at bounding box center [374, 76] width 5 height 5
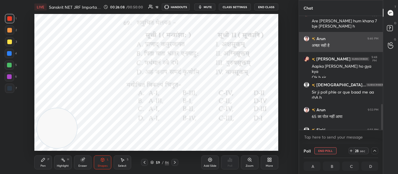
scroll to position [390, 0]
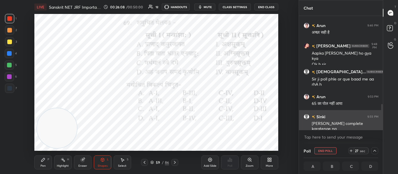
click at [318, 115] on h6 "Sinki" at bounding box center [320, 117] width 10 height 6
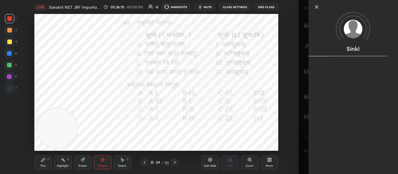
click at [299, 79] on div "Sinki" at bounding box center [349, 87] width 100 height 174
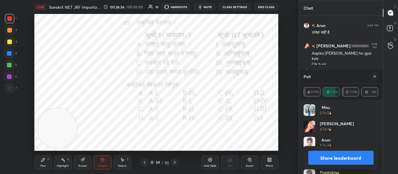
scroll to position [68, 73]
click at [375, 79] on div at bounding box center [374, 76] width 7 height 7
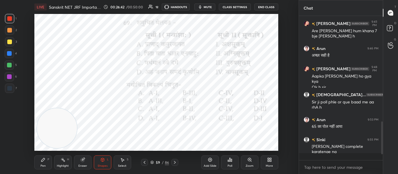
scroll to position [360, 0]
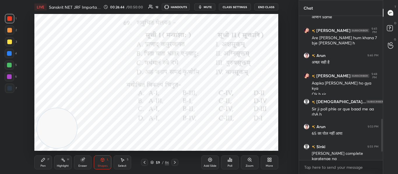
drag, startPoint x: 174, startPoint y: 163, endPoint x: 177, endPoint y: 160, distance: 3.7
click at [176, 162] on icon at bounding box center [174, 163] width 5 height 5
click at [233, 163] on div "Poll" at bounding box center [229, 163] width 17 height 14
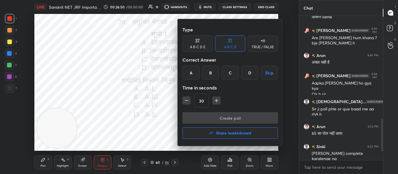
drag, startPoint x: 249, startPoint y: 73, endPoint x: 245, endPoint y: 91, distance: 19.1
click at [249, 73] on div "D" at bounding box center [249, 73] width 17 height 14
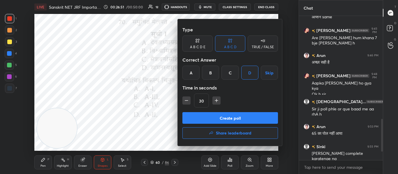
click at [232, 115] on button "Create poll" at bounding box center [230, 118] width 96 height 12
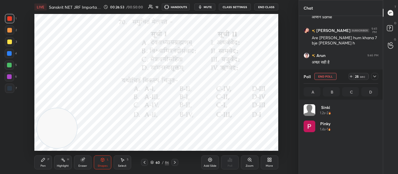
scroll to position [68, 73]
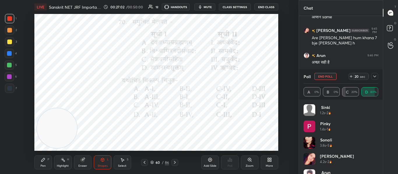
click at [377, 75] on div at bounding box center [374, 76] width 7 height 7
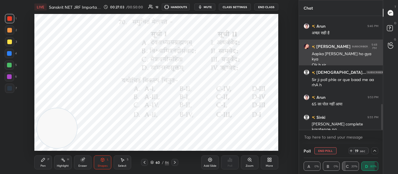
scroll to position [390, 0]
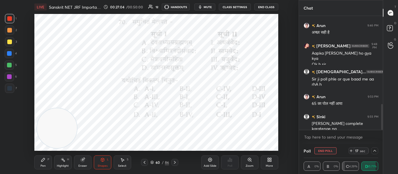
click at [375, 150] on icon at bounding box center [374, 151] width 5 height 5
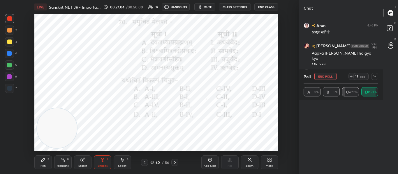
scroll to position [38, 73]
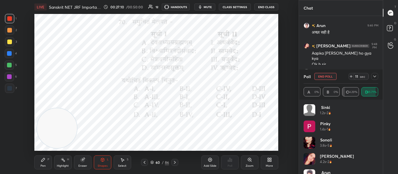
click at [9, 89] on div at bounding box center [9, 88] width 5 height 5
click at [331, 79] on button "End Poll" at bounding box center [325, 76] width 22 height 7
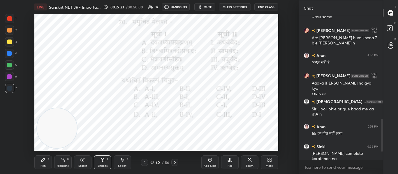
click at [176, 160] on div at bounding box center [174, 162] width 7 height 7
click at [229, 160] on icon at bounding box center [229, 160] width 5 height 5
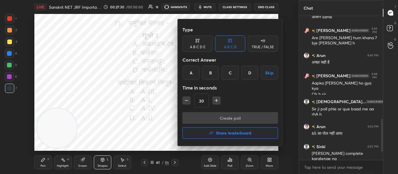
click at [231, 75] on div "C" at bounding box center [229, 73] width 17 height 14
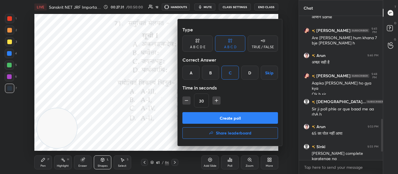
click at [224, 119] on button "Create poll" at bounding box center [230, 118] width 96 height 12
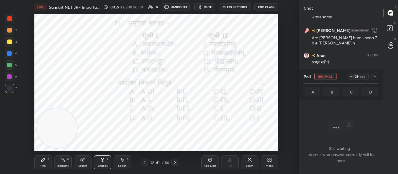
click at [13, 17] on div at bounding box center [9, 18] width 9 height 9
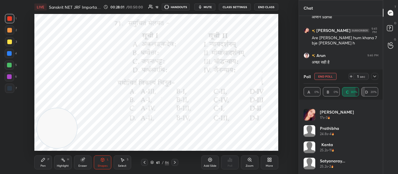
click at [320, 76] on button "End Poll" at bounding box center [325, 76] width 22 height 7
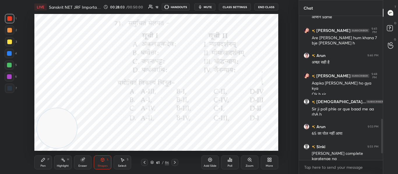
click at [176, 163] on icon at bounding box center [174, 163] width 5 height 5
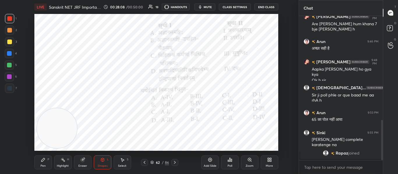
click at [146, 159] on div "Pen P Highlight H Eraser Shapes L Select S 62 / 86 Add Slide Poll Zoom More" at bounding box center [156, 162] width 244 height 23
click at [146, 162] on icon at bounding box center [144, 163] width 5 height 5
click at [174, 163] on icon at bounding box center [174, 163] width 5 height 5
click at [230, 161] on icon at bounding box center [230, 159] width 1 height 3
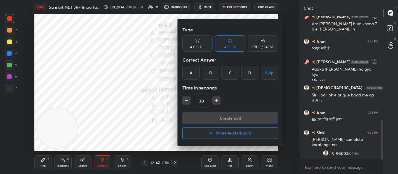
click at [252, 73] on div "D" at bounding box center [249, 73] width 17 height 14
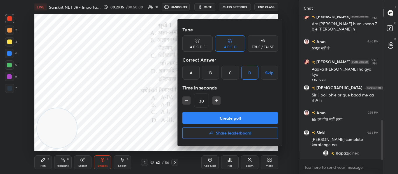
click at [232, 121] on button "Create poll" at bounding box center [230, 118] width 96 height 12
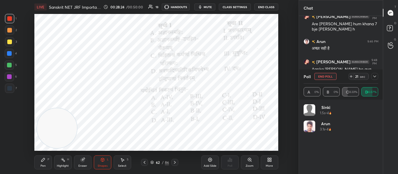
click at [200, 8] on icon "button" at bounding box center [200, 6] width 3 height 3
click at [374, 75] on icon at bounding box center [374, 76] width 5 height 5
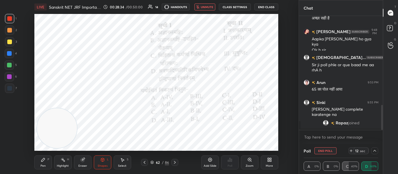
click at [336, 121] on span "Rapaz" at bounding box center [341, 123] width 13 height 5
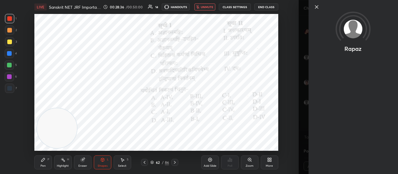
click at [292, 54] on div "Setting up your live class Poll for secs No correct answer Start poll" at bounding box center [156, 82] width 275 height 137
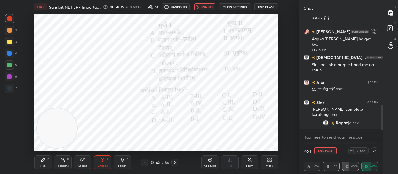
click at [208, 6] on span "unmute" at bounding box center [207, 7] width 13 height 4
click at [176, 162] on icon at bounding box center [174, 163] width 5 height 5
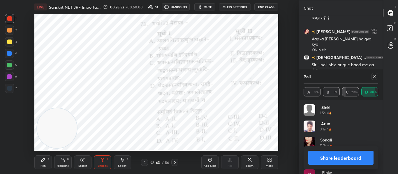
click at [376, 75] on icon at bounding box center [374, 76] width 3 height 3
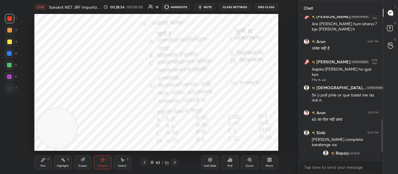
click at [231, 167] on div "Poll" at bounding box center [229, 166] width 5 height 3
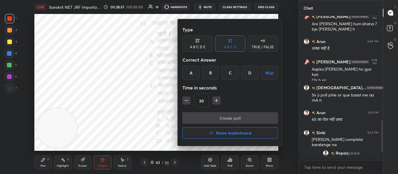
click at [192, 78] on div "A" at bounding box center [190, 73] width 17 height 14
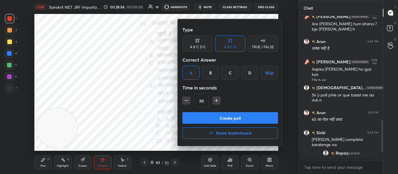
click at [193, 118] on button "Create poll" at bounding box center [230, 118] width 96 height 12
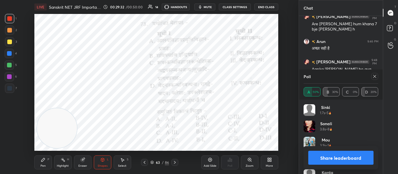
click at [374, 76] on icon at bounding box center [374, 76] width 3 height 3
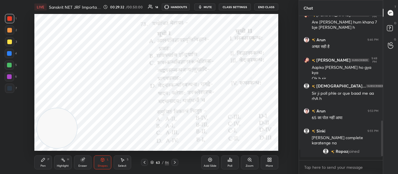
scroll to position [374, 0]
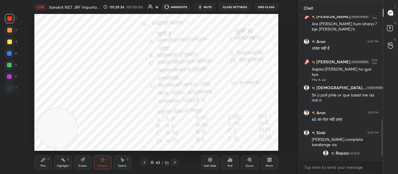
click at [177, 161] on icon at bounding box center [174, 163] width 5 height 5
click at [227, 161] on icon at bounding box center [229, 160] width 5 height 5
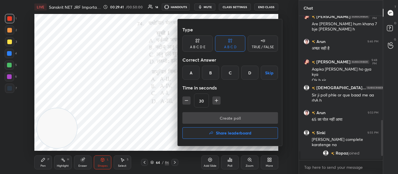
click at [189, 69] on div "A" at bounding box center [190, 73] width 17 height 14
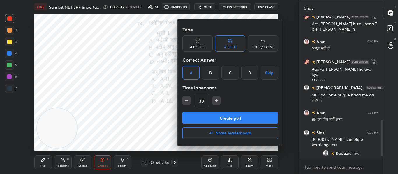
click at [199, 109] on div "Type A B C D E A B C D TRUE / FALSE Correct Answer A B C D Skip Time in seconds…" at bounding box center [230, 68] width 96 height 89
click at [199, 112] on div "Type A B C D E A B C D TRUE / FALSE Correct Answer A B C D Skip Time in seconds…" at bounding box center [230, 68] width 96 height 89
click at [198, 116] on button "Create poll" at bounding box center [230, 118] width 96 height 12
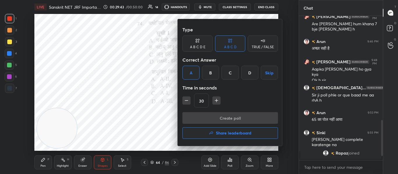
scroll to position [82, 82]
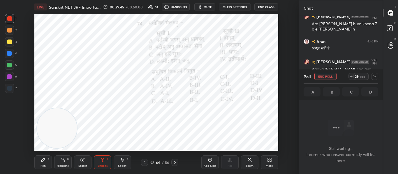
click at [11, 87] on div at bounding box center [9, 88] width 5 height 5
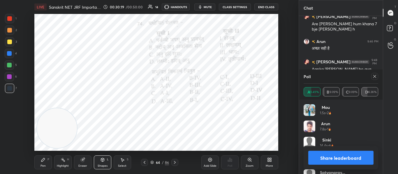
click at [375, 75] on icon at bounding box center [374, 76] width 5 height 5
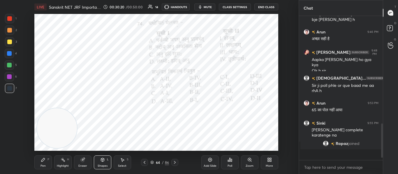
scroll to position [2, 2]
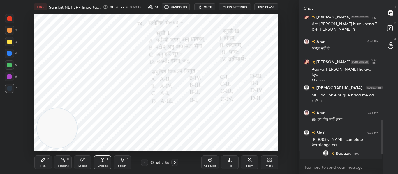
drag, startPoint x: 172, startPoint y: 162, endPoint x: 178, endPoint y: 154, distance: 9.9
click at [175, 162] on icon at bounding box center [174, 163] width 5 height 5
click at [10, 20] on div at bounding box center [9, 18] width 5 height 5
click at [232, 163] on div "Poll" at bounding box center [229, 163] width 17 height 14
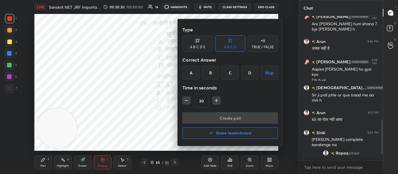
click at [247, 75] on div "D" at bounding box center [249, 73] width 17 height 14
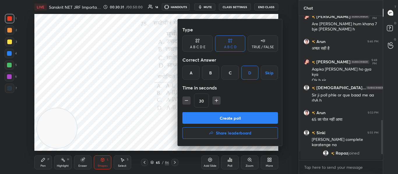
click at [236, 116] on button "Create poll" at bounding box center [230, 118] width 96 height 12
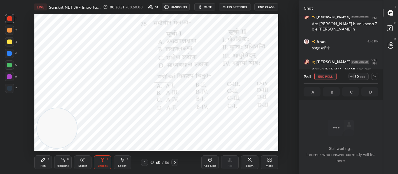
scroll to position [64, 82]
click at [6, 53] on div at bounding box center [9, 53] width 9 height 9
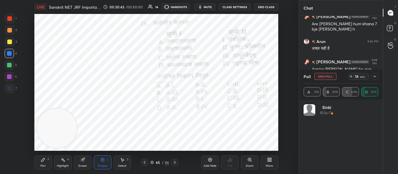
scroll to position [68, 73]
click at [5, 18] on div at bounding box center [9, 18] width 9 height 9
click at [333, 76] on button "End Poll" at bounding box center [325, 76] width 22 height 7
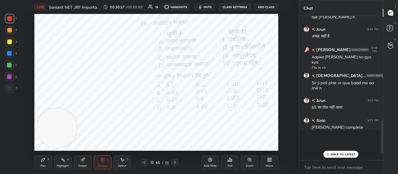
scroll to position [2, 2]
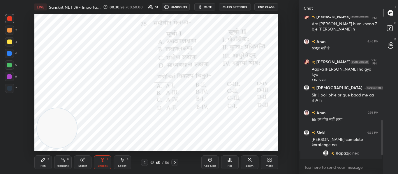
click at [177, 161] on div at bounding box center [174, 162] width 7 height 7
click at [228, 163] on div "Poll" at bounding box center [229, 163] width 17 height 14
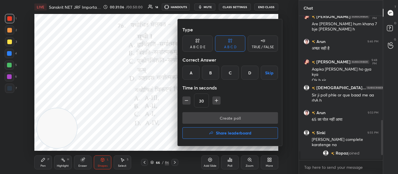
click at [244, 71] on div "D" at bounding box center [249, 73] width 17 height 14
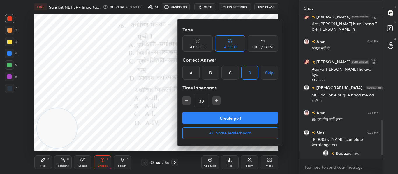
click at [223, 115] on button "Create poll" at bounding box center [230, 118] width 96 height 12
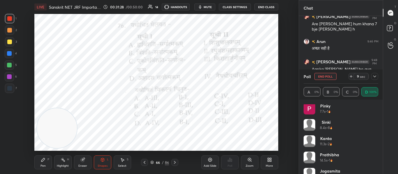
scroll to position [61, 0]
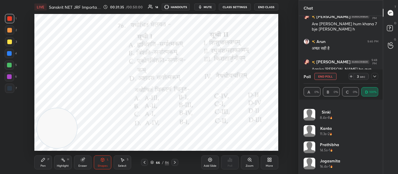
click at [331, 76] on button "End Poll" at bounding box center [325, 76] width 22 height 7
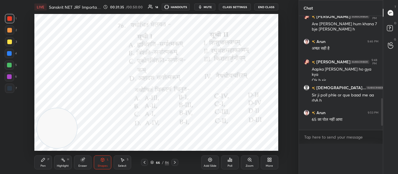
scroll to position [69, 82]
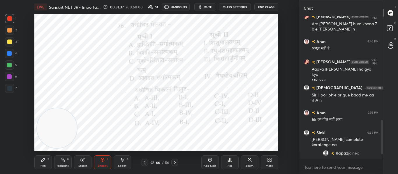
click at [175, 164] on icon at bounding box center [174, 163] width 5 height 5
click at [230, 161] on icon at bounding box center [230, 159] width 1 height 3
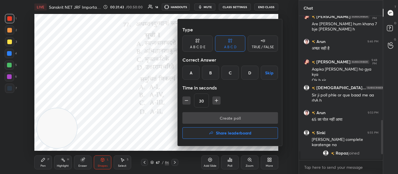
click at [224, 72] on div "C" at bounding box center [229, 73] width 17 height 14
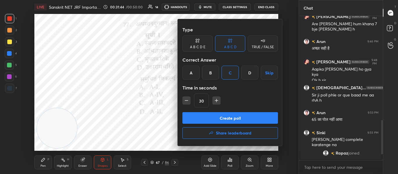
click at [214, 121] on button "Create poll" at bounding box center [230, 118] width 96 height 12
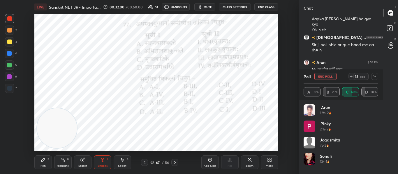
click at [377, 78] on div at bounding box center [374, 76] width 7 height 7
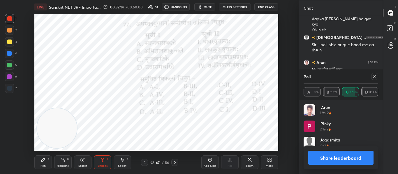
scroll to position [68, 73]
click at [376, 77] on icon at bounding box center [374, 76] width 5 height 5
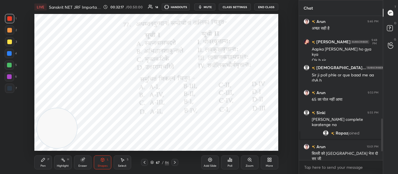
click at [172, 163] on icon at bounding box center [174, 163] width 5 height 5
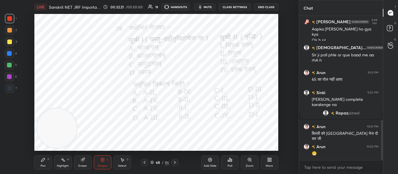
click at [231, 165] on div "Poll" at bounding box center [229, 166] width 5 height 3
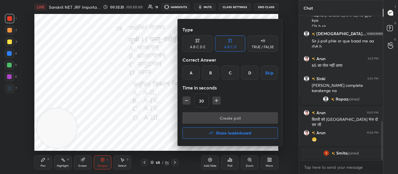
click at [194, 78] on div "A" at bounding box center [190, 73] width 17 height 14
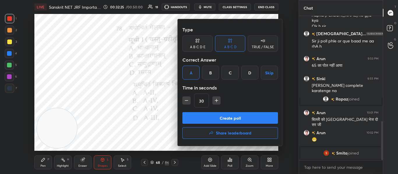
click at [196, 114] on button "Create poll" at bounding box center [230, 118] width 96 height 12
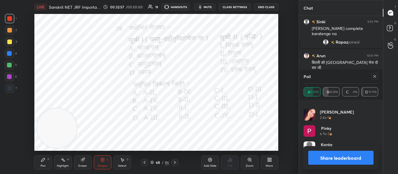
click at [374, 75] on icon at bounding box center [374, 76] width 5 height 5
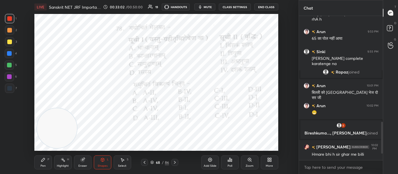
drag, startPoint x: 174, startPoint y: 162, endPoint x: 174, endPoint y: 152, distance: 10.5
click at [174, 162] on icon at bounding box center [174, 163] width 5 height 5
click at [227, 162] on icon at bounding box center [229, 160] width 5 height 5
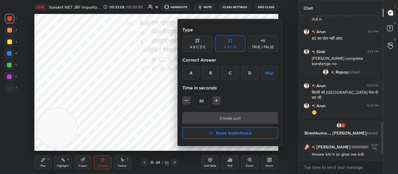
click at [225, 68] on div "C" at bounding box center [229, 73] width 17 height 14
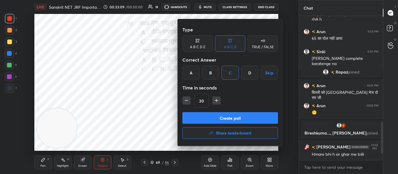
click at [225, 123] on button "Create poll" at bounding box center [230, 118] width 96 height 12
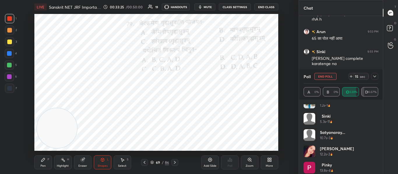
scroll to position [12, 0]
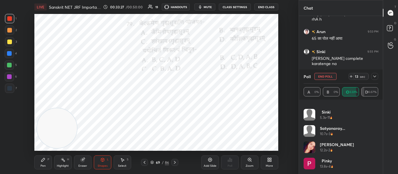
click at [377, 77] on icon at bounding box center [374, 76] width 5 height 5
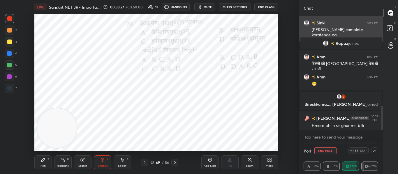
scroll to position [429, 0]
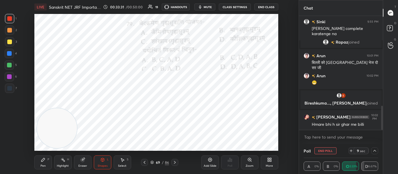
click at [376, 153] on icon at bounding box center [374, 151] width 5 height 5
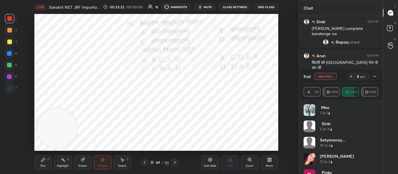
scroll to position [12, 0]
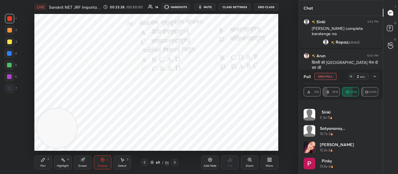
click at [322, 78] on button "End Poll" at bounding box center [325, 76] width 22 height 7
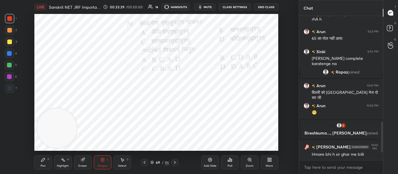
drag, startPoint x: 174, startPoint y: 162, endPoint x: 175, endPoint y: 156, distance: 6.4
click at [175, 162] on icon at bounding box center [174, 163] width 5 height 5
click at [231, 157] on div "Poll" at bounding box center [229, 163] width 17 height 14
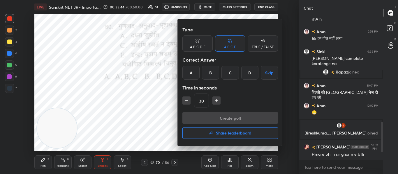
drag, startPoint x: 230, startPoint y: 69, endPoint x: 229, endPoint y: 84, distance: 15.5
click at [230, 69] on div "C" at bounding box center [229, 73] width 17 height 14
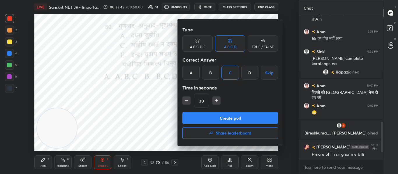
click at [212, 120] on button "Create poll" at bounding box center [230, 118] width 96 height 12
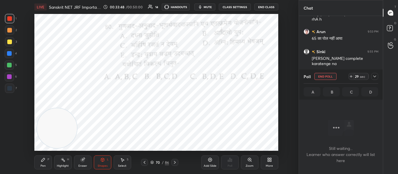
click at [8, 85] on div at bounding box center [9, 88] width 9 height 9
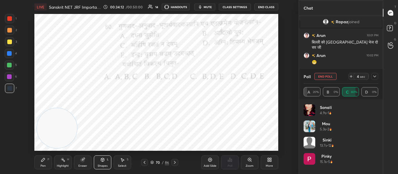
click at [325, 77] on button "End Poll" at bounding box center [325, 76] width 22 height 7
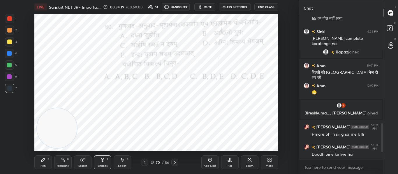
drag, startPoint x: 174, startPoint y: 165, endPoint x: 175, endPoint y: 153, distance: 11.7
click at [174, 164] on icon at bounding box center [174, 163] width 5 height 5
click at [227, 165] on div "Poll" at bounding box center [229, 163] width 17 height 14
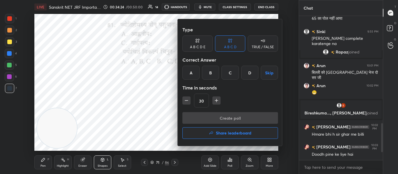
click at [230, 74] on div "C" at bounding box center [229, 73] width 17 height 14
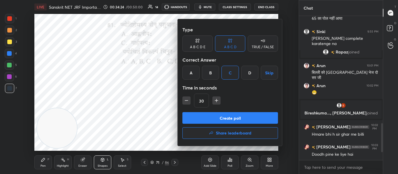
click at [230, 111] on div "Type A B C D E A B C D TRUE / FALSE Correct Answer A B C D Skip Time in seconds…" at bounding box center [230, 68] width 96 height 89
click at [230, 114] on button "Create poll" at bounding box center [230, 118] width 96 height 12
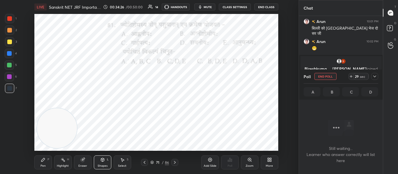
click at [10, 16] on div at bounding box center [9, 18] width 9 height 9
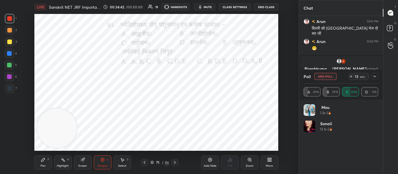
scroll to position [471, 0]
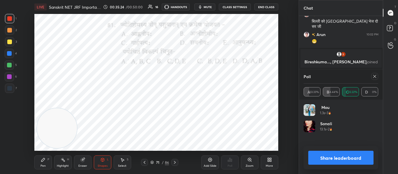
click at [373, 76] on icon at bounding box center [374, 76] width 5 height 5
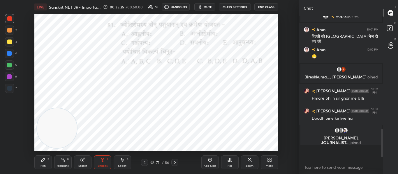
scroll to position [2, 2]
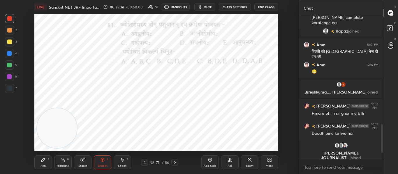
click at [172, 163] on icon at bounding box center [174, 163] width 5 height 5
click at [232, 158] on div "Poll" at bounding box center [229, 163] width 17 height 14
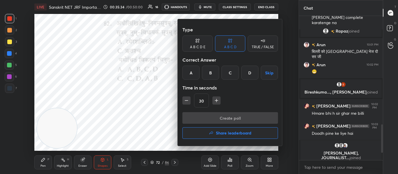
click at [253, 72] on div "D" at bounding box center [249, 73] width 17 height 14
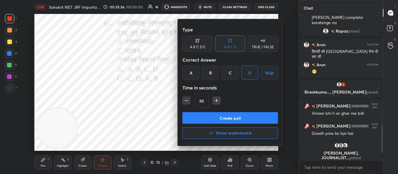
click at [223, 120] on button "Create poll" at bounding box center [230, 118] width 96 height 12
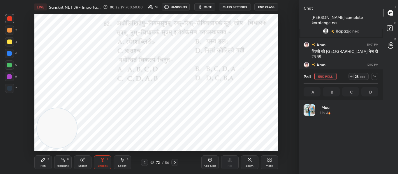
scroll to position [68, 73]
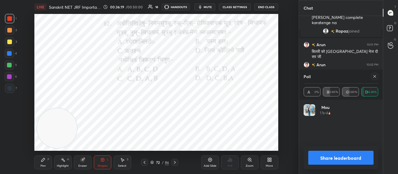
click at [373, 77] on icon at bounding box center [374, 76] width 5 height 5
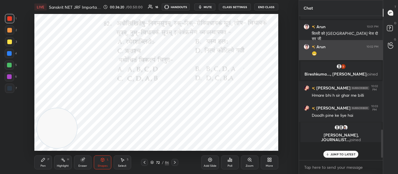
scroll to position [2, 2]
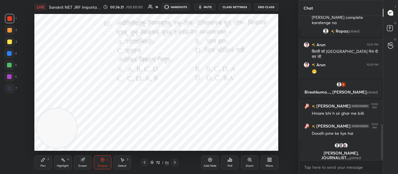
click at [174, 162] on icon at bounding box center [174, 163] width 5 height 5
click at [231, 159] on icon at bounding box center [229, 160] width 5 height 5
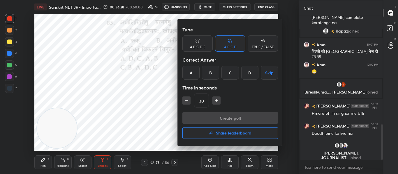
click at [237, 73] on div "C" at bounding box center [229, 73] width 17 height 14
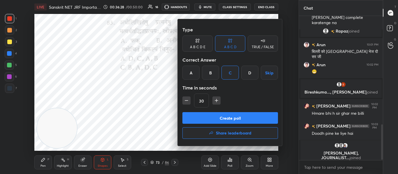
click at [220, 117] on button "Create poll" at bounding box center [230, 118] width 96 height 12
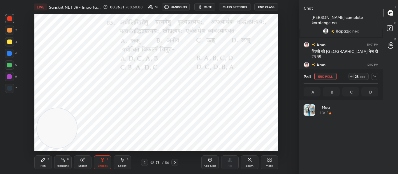
scroll to position [68, 73]
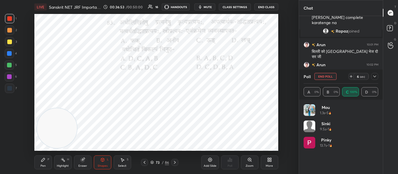
click at [327, 78] on button "End Poll" at bounding box center [325, 76] width 22 height 7
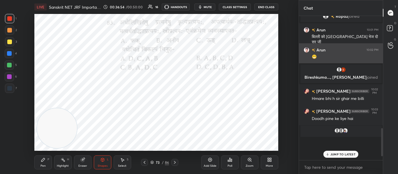
scroll to position [2, 2]
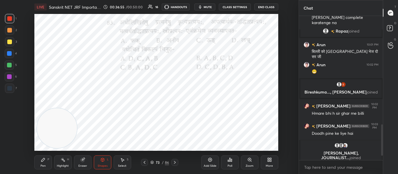
click at [177, 162] on icon at bounding box center [174, 163] width 5 height 5
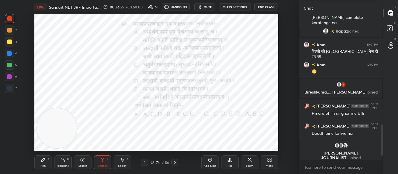
click at [231, 165] on div "Poll" at bounding box center [229, 166] width 5 height 3
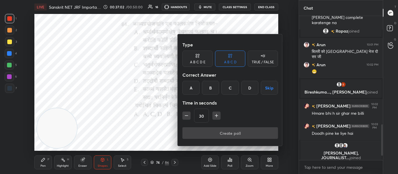
click at [248, 83] on div "D" at bounding box center [249, 88] width 17 height 14
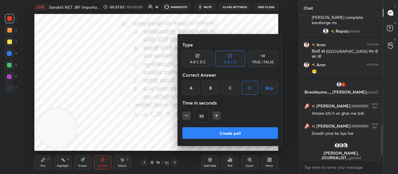
click at [237, 128] on button "Create poll" at bounding box center [230, 134] width 96 height 12
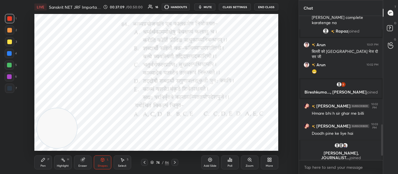
click at [8, 89] on div at bounding box center [9, 88] width 5 height 5
click at [229, 158] on icon at bounding box center [229, 160] width 5 height 5
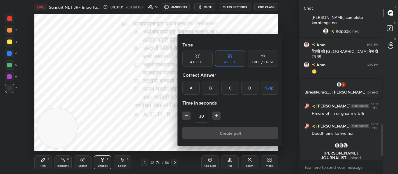
click at [251, 86] on div "D" at bounding box center [249, 88] width 17 height 14
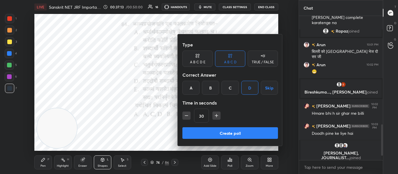
click at [235, 133] on button "Create poll" at bounding box center [230, 134] width 96 height 12
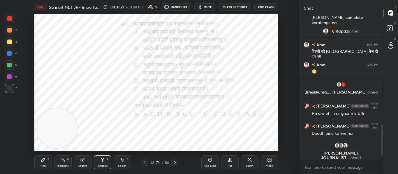
click at [176, 163] on icon at bounding box center [174, 163] width 5 height 5
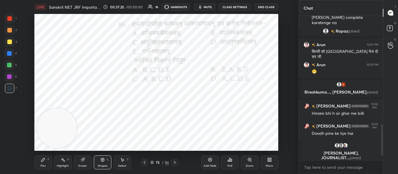
click at [230, 164] on div "Poll" at bounding box center [229, 163] width 17 height 14
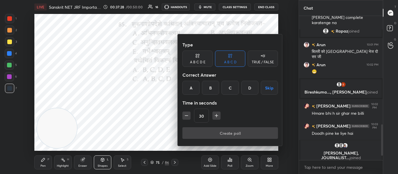
click at [216, 88] on div "B" at bounding box center [210, 88] width 17 height 14
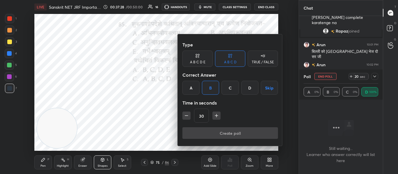
scroll to position [64, 82]
click at [325, 78] on div at bounding box center [199, 87] width 398 height 174
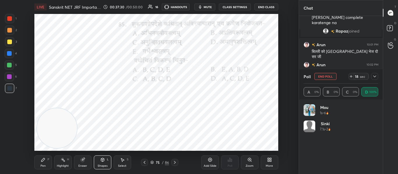
scroll to position [68, 73]
click at [331, 75] on button "End Poll" at bounding box center [325, 76] width 22 height 7
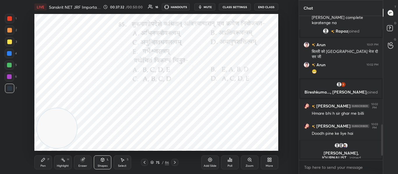
scroll to position [94, 82]
click at [234, 161] on div "Poll" at bounding box center [229, 163] width 17 height 14
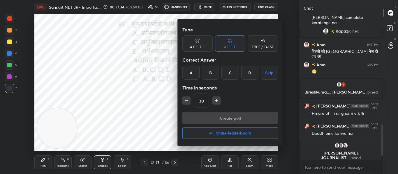
click at [211, 71] on div "B" at bounding box center [210, 73] width 17 height 14
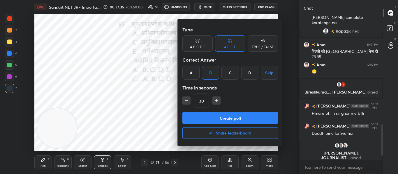
click at [222, 119] on button "Create poll" at bounding box center [230, 118] width 96 height 12
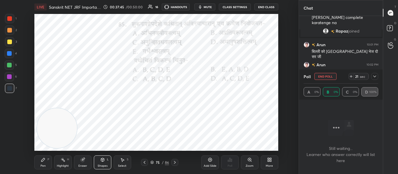
click at [9, 17] on div at bounding box center [9, 18] width 5 height 5
click at [375, 78] on icon at bounding box center [374, 76] width 5 height 5
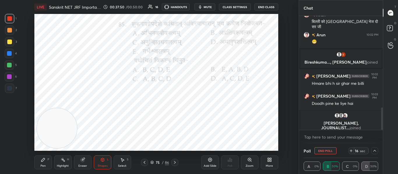
click at [376, 150] on icon at bounding box center [374, 151] width 5 height 5
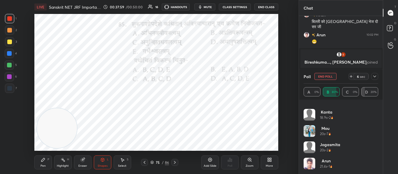
scroll to position [7, 0]
click at [327, 78] on button "End Poll" at bounding box center [325, 76] width 22 height 7
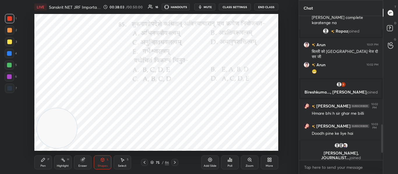
click at [174, 163] on icon at bounding box center [174, 163] width 5 height 5
click at [229, 168] on div "Poll" at bounding box center [229, 166] width 5 height 3
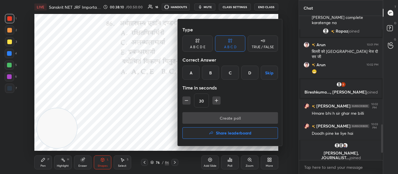
click at [216, 75] on div "B" at bounding box center [210, 73] width 17 height 14
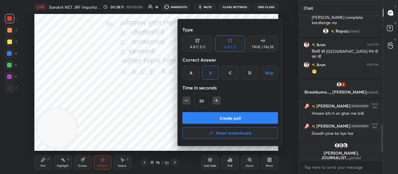
click at [214, 121] on button "Create poll" at bounding box center [230, 118] width 96 height 12
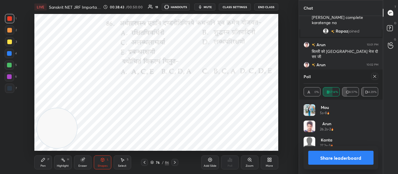
click at [377, 78] on div at bounding box center [374, 76] width 7 height 7
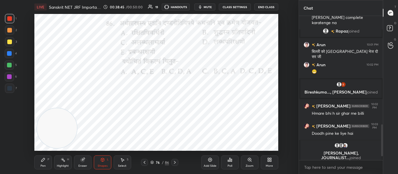
click at [176, 163] on icon at bounding box center [174, 163] width 5 height 5
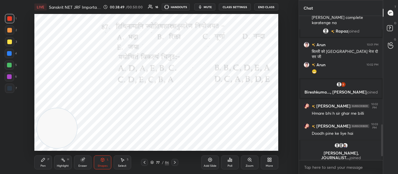
click at [226, 165] on div "Poll" at bounding box center [229, 163] width 17 height 14
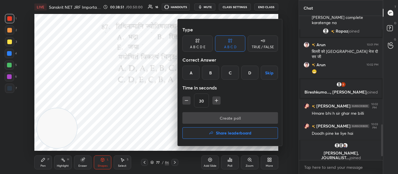
click at [186, 73] on div "A" at bounding box center [190, 73] width 17 height 14
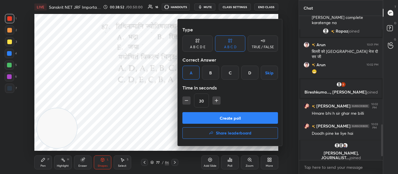
click at [197, 116] on button "Create poll" at bounding box center [230, 118] width 96 height 12
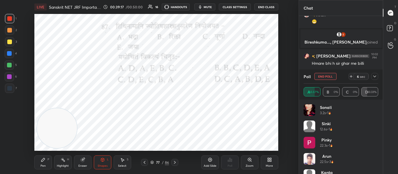
click at [324, 78] on button "End Poll" at bounding box center [325, 76] width 22 height 7
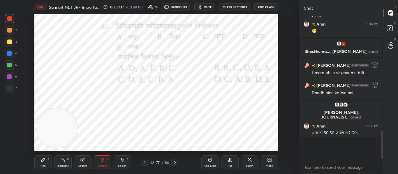
scroll to position [444, 0]
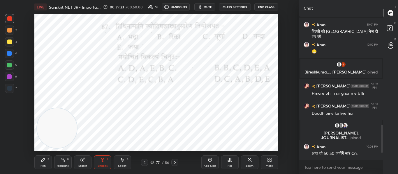
click at [173, 164] on icon at bounding box center [174, 163] width 5 height 5
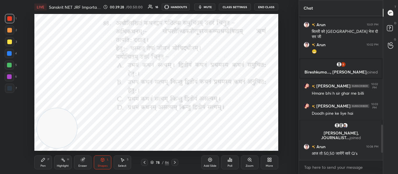
click at [233, 159] on div "Poll" at bounding box center [229, 163] width 17 height 14
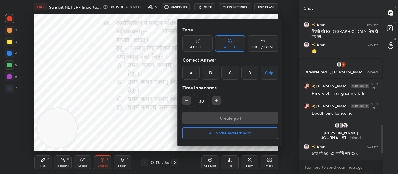
click at [194, 77] on div "A" at bounding box center [190, 73] width 17 height 14
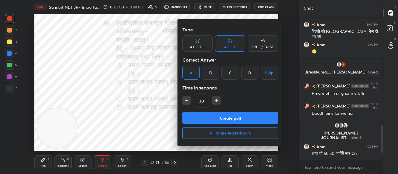
click at [204, 114] on button "Create poll" at bounding box center [230, 118] width 96 height 12
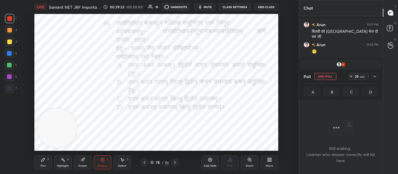
click at [10, 89] on div at bounding box center [9, 88] width 5 height 5
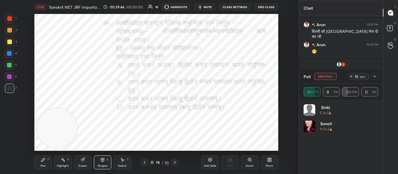
click at [6, 16] on div at bounding box center [9, 18] width 9 height 9
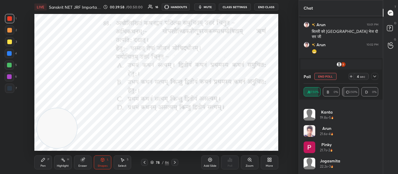
scroll to position [493, 0]
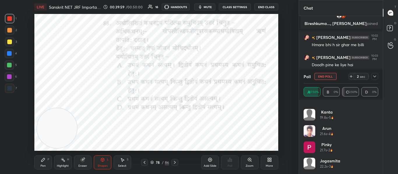
click at [322, 77] on button "End Poll" at bounding box center [325, 76] width 22 height 7
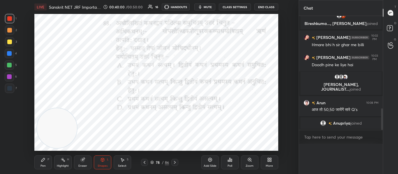
scroll to position [0, 0]
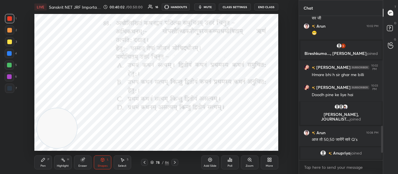
click at [341, 156] on span "Anupriya" at bounding box center [341, 153] width 17 height 5
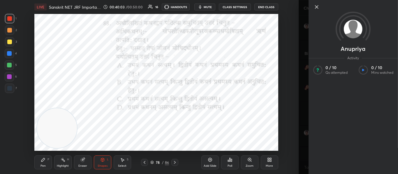
click at [302, 86] on div "[PERSON_NAME] Activity 0 / 10 Qs attempted 0 / 10 Mins watched" at bounding box center [349, 87] width 100 height 174
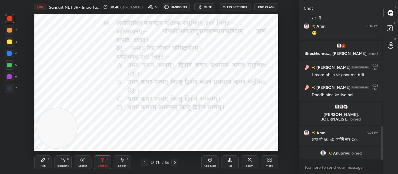
drag, startPoint x: 177, startPoint y: 164, endPoint x: 178, endPoint y: 156, distance: 8.2
click at [178, 164] on div at bounding box center [174, 162] width 7 height 7
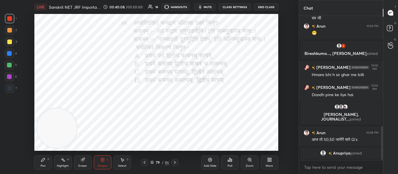
click at [224, 165] on div "Poll" at bounding box center [229, 163] width 17 height 14
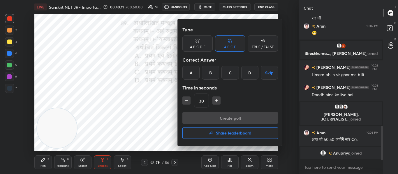
click at [238, 72] on div "C" at bounding box center [229, 73] width 17 height 14
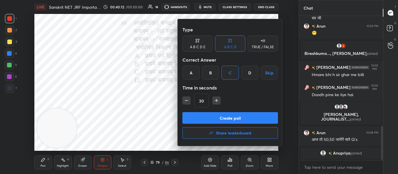
click at [205, 115] on button "Create poll" at bounding box center [230, 118] width 96 height 12
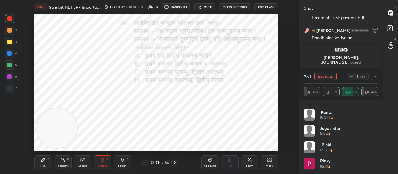
click at [373, 78] on icon at bounding box center [374, 76] width 5 height 5
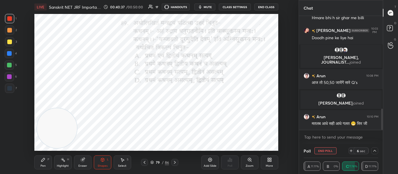
click at [375, 151] on icon at bounding box center [374, 151] width 5 height 5
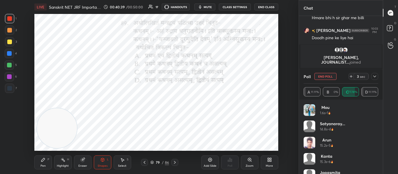
click at [318, 74] on button "End Poll" at bounding box center [325, 76] width 22 height 7
type textarea "x"
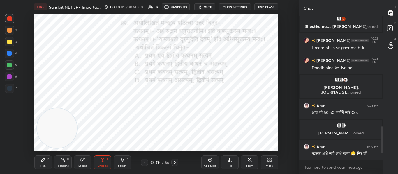
click at [177, 161] on icon at bounding box center [174, 163] width 5 height 5
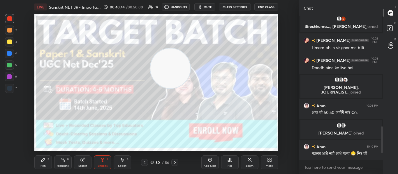
drag, startPoint x: 63, startPoint y: 130, endPoint x: 177, endPoint y: 70, distance: 128.2
click at [177, 70] on video at bounding box center [170, 69] width 40 height 40
click at [235, 161] on div "Poll" at bounding box center [229, 163] width 17 height 14
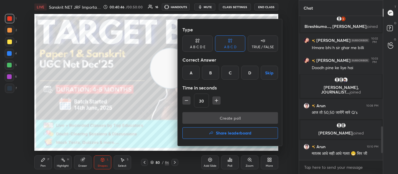
click at [257, 48] on div "TRUE / FALSE" at bounding box center [263, 46] width 22 height 3
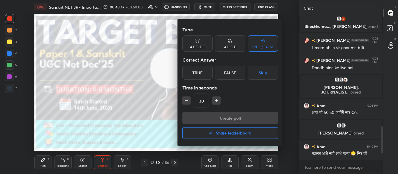
click at [187, 71] on div "True" at bounding box center [197, 73] width 30 height 14
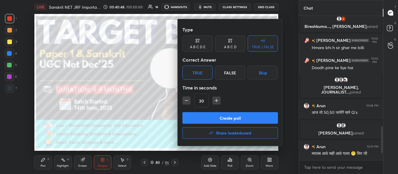
click at [184, 103] on icon "button" at bounding box center [187, 101] width 6 height 6
type input "15"
click at [198, 116] on button "Create poll" at bounding box center [230, 118] width 96 height 12
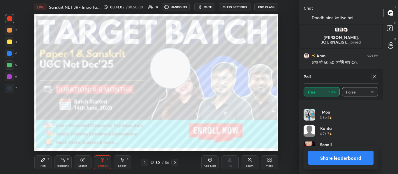
click at [345, 156] on button "Share leaderboard" at bounding box center [341, 158] width 66 height 14
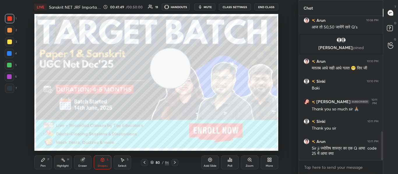
scroll to position [579, 0]
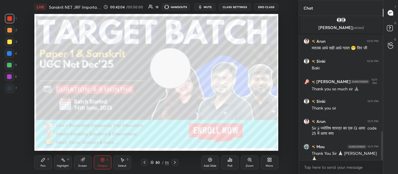
click at [268, 6] on button "End Class" at bounding box center [266, 6] width 24 height 7
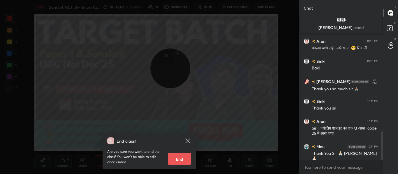
click at [181, 154] on button "End" at bounding box center [179, 160] width 23 height 12
type textarea "x"
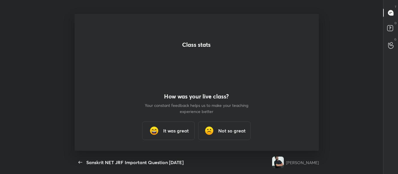
scroll to position [0, 0]
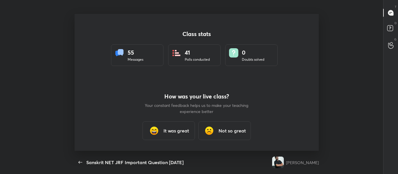
click at [177, 128] on h3 "It was great" at bounding box center [176, 131] width 26 height 7
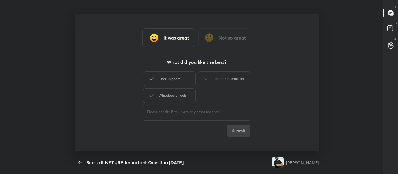
click at [171, 74] on div "Chat Support" at bounding box center [169, 79] width 52 height 15
click at [229, 80] on div "Learner Interaction" at bounding box center [224, 79] width 52 height 15
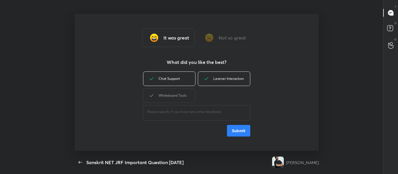
click at [240, 133] on button "Submit" at bounding box center [238, 131] width 23 height 12
